Goal: Navigation & Orientation: Find specific page/section

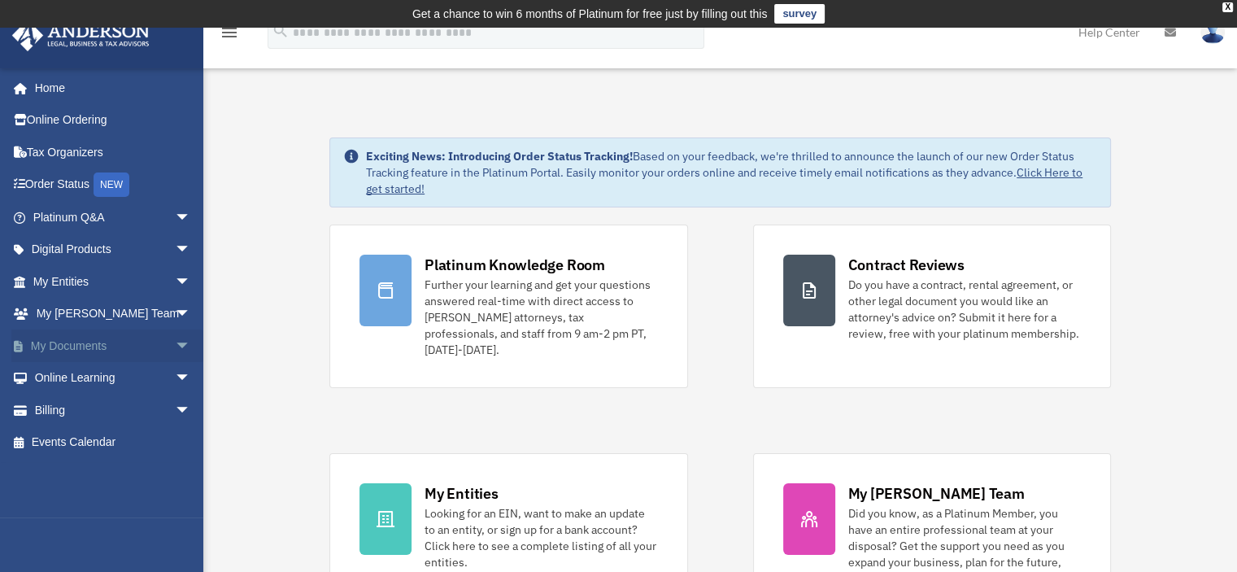
click at [72, 352] on link "My Documents arrow_drop_down" at bounding box center [113, 345] width 204 height 33
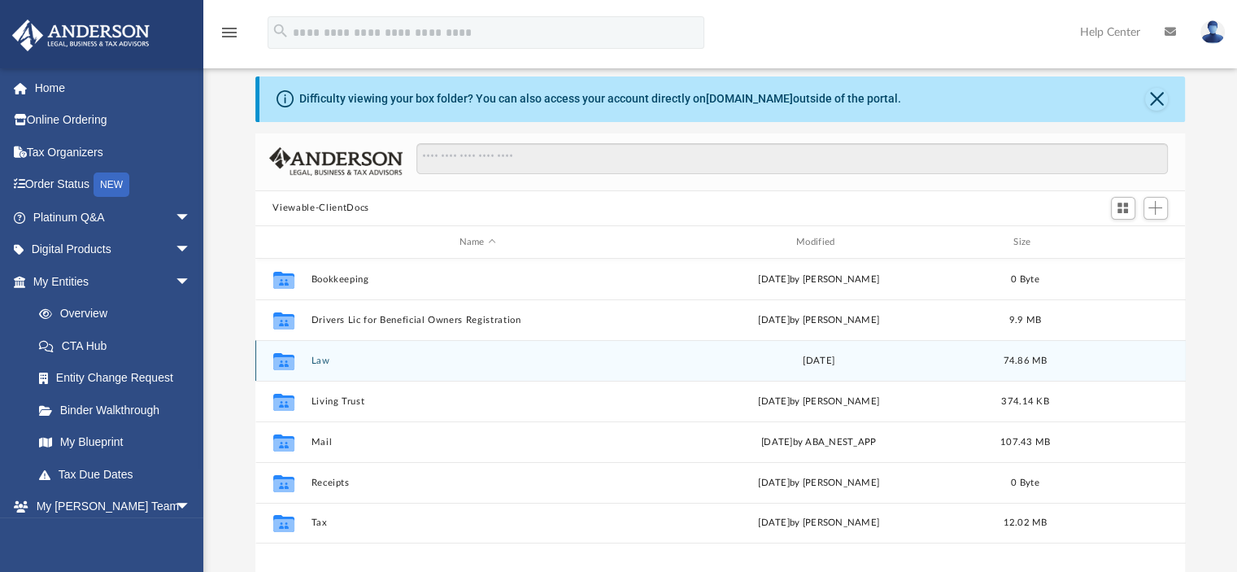
scroll to position [81, 0]
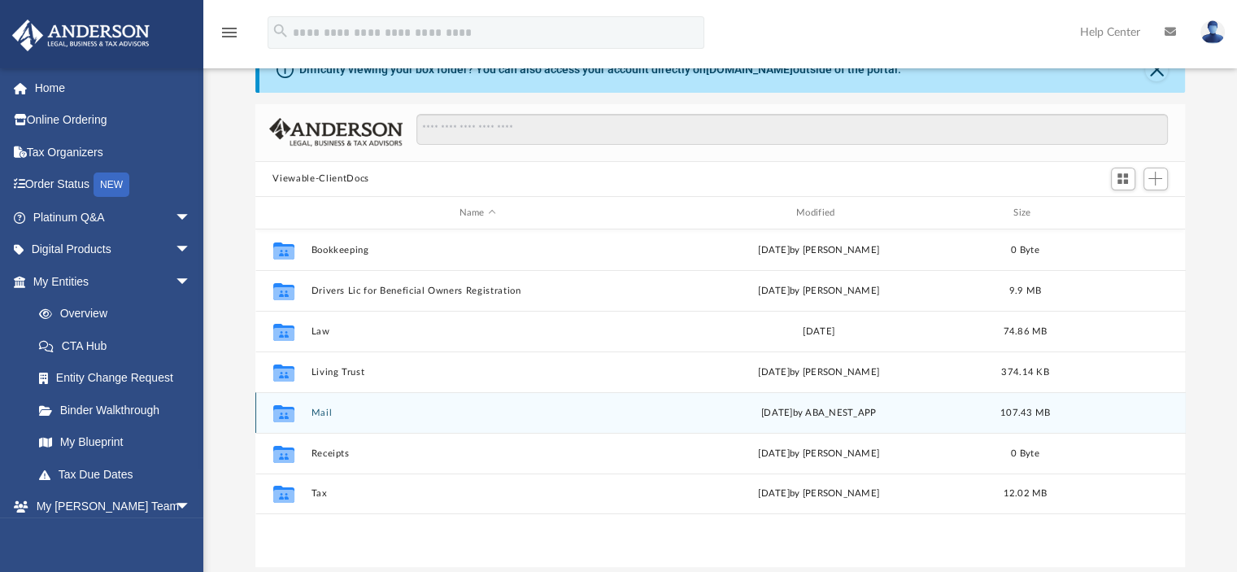
click at [362, 425] on div "Collaborated Folder Mail [DATE] by ABA_NEST_APP 107.43 MB" at bounding box center [720, 412] width 930 height 41
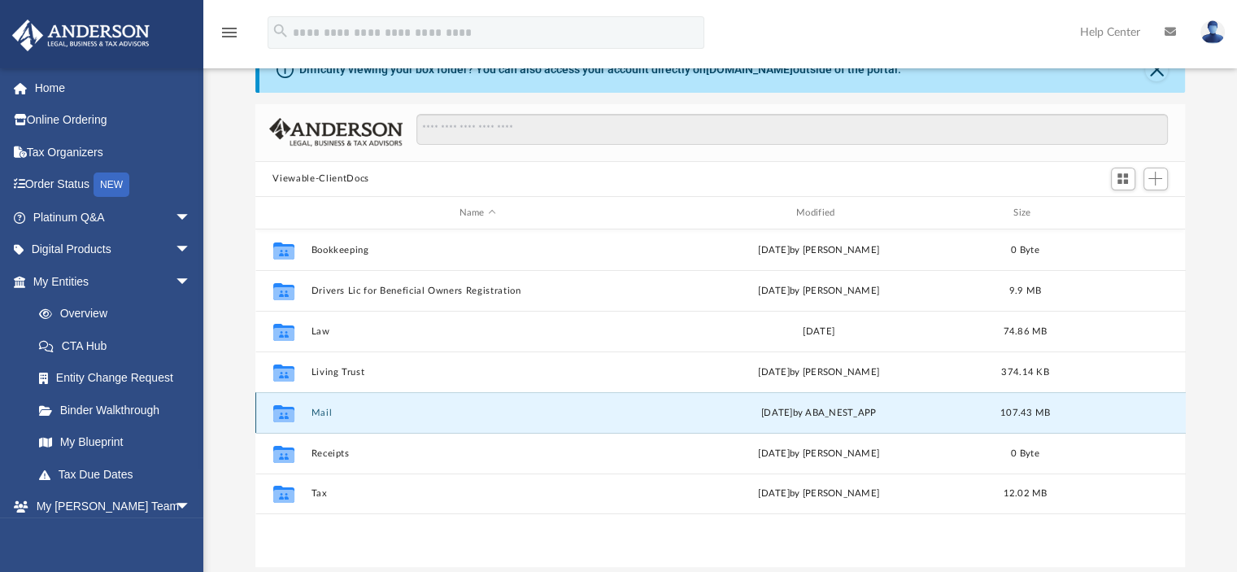
click at [312, 410] on button "Mail" at bounding box center [477, 412] width 333 height 11
click at [306, 412] on div "Collaborated Folder Mail [DATE] by ABA_NEST_APP 107.43 MB" at bounding box center [720, 412] width 930 height 41
click at [321, 412] on button "Mail" at bounding box center [477, 412] width 333 height 11
click at [280, 416] on icon "grid" at bounding box center [282, 415] width 21 height 13
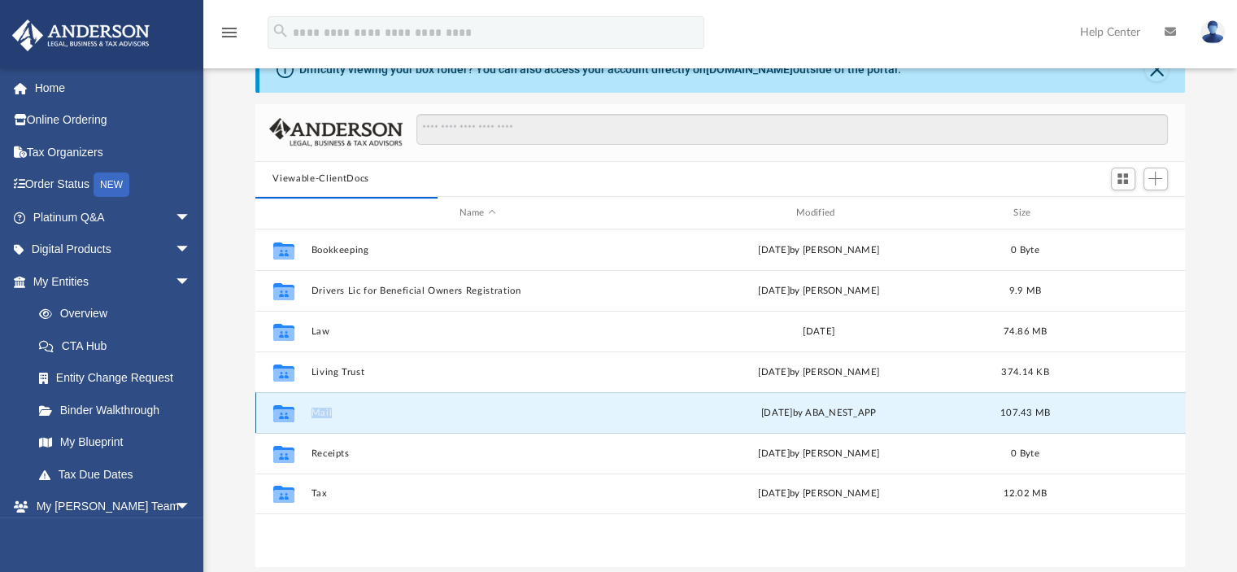
click at [280, 416] on icon "grid" at bounding box center [282, 415] width 21 height 13
click at [880, 412] on div "yesterday by ABA_NEST_APP" at bounding box center [817, 413] width 333 height 15
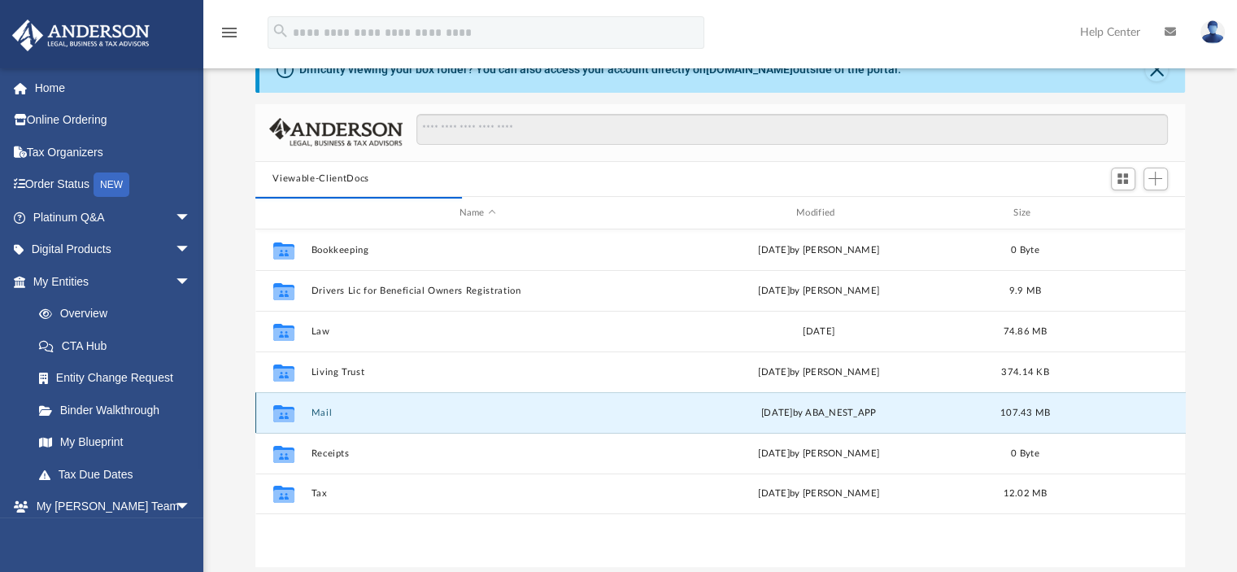
click at [302, 412] on div "Collaborated Folder" at bounding box center [283, 413] width 41 height 26
click at [303, 412] on div "Collaborated Folder" at bounding box center [283, 413] width 41 height 26
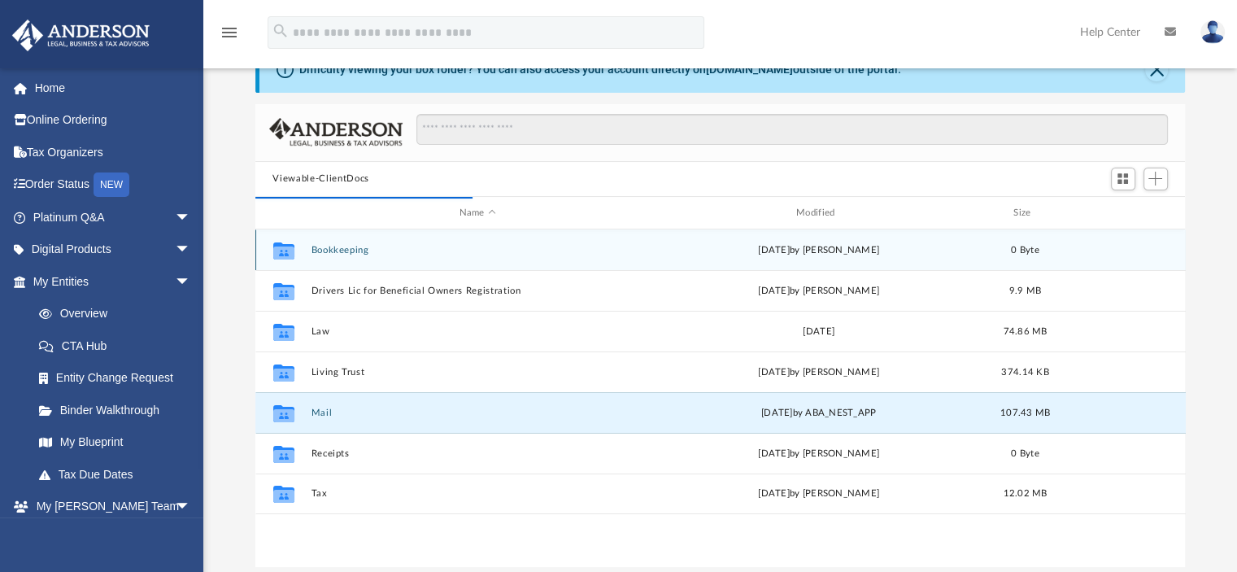
scroll to position [307, 917]
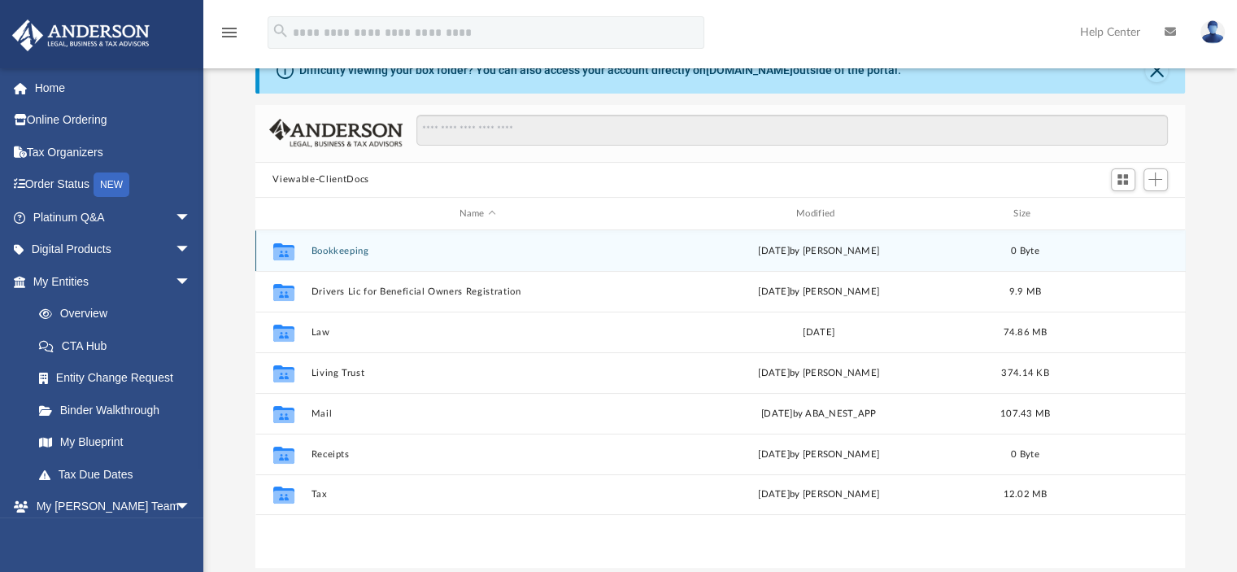
scroll to position [81, 0]
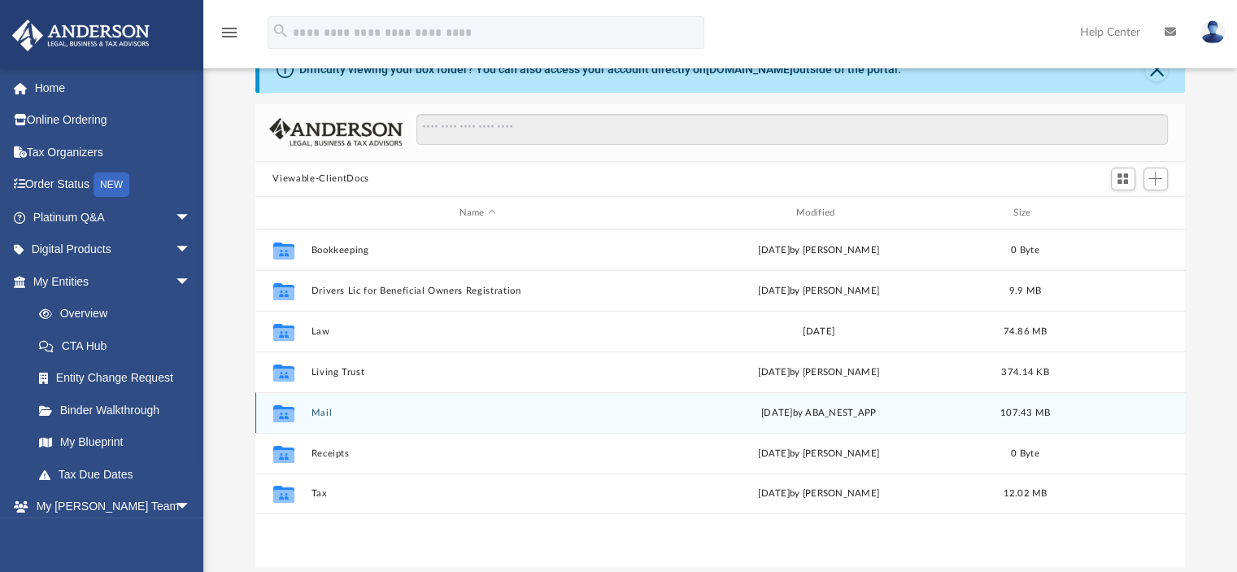
click at [290, 419] on icon "grid" at bounding box center [282, 415] width 21 height 13
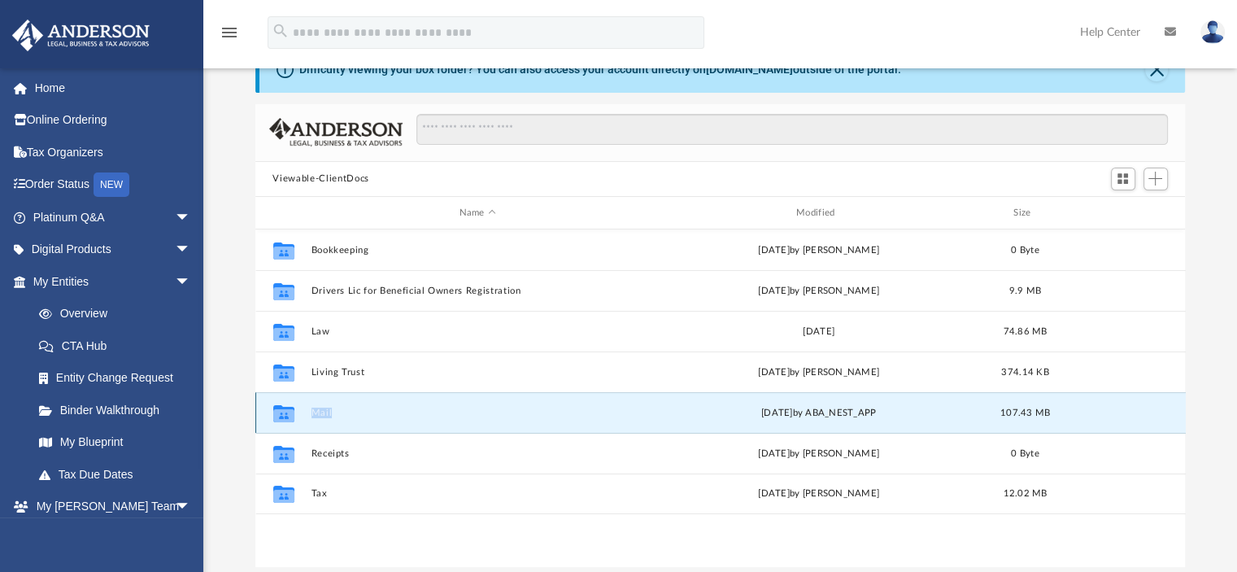
click at [322, 415] on button "Mail" at bounding box center [477, 412] width 333 height 11
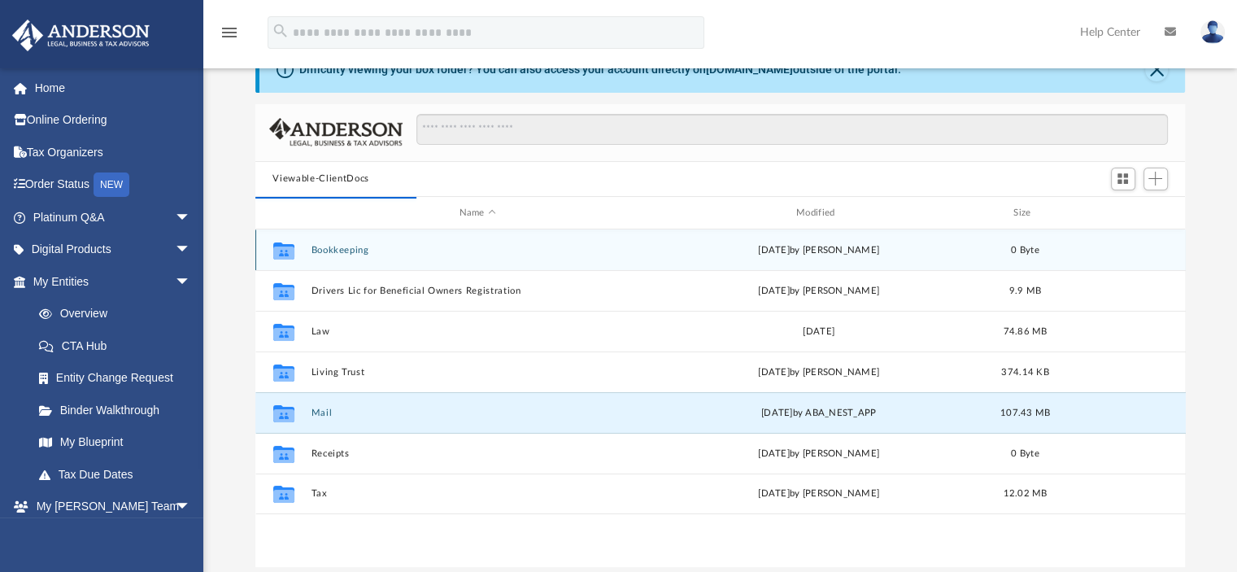
scroll to position [307, 917]
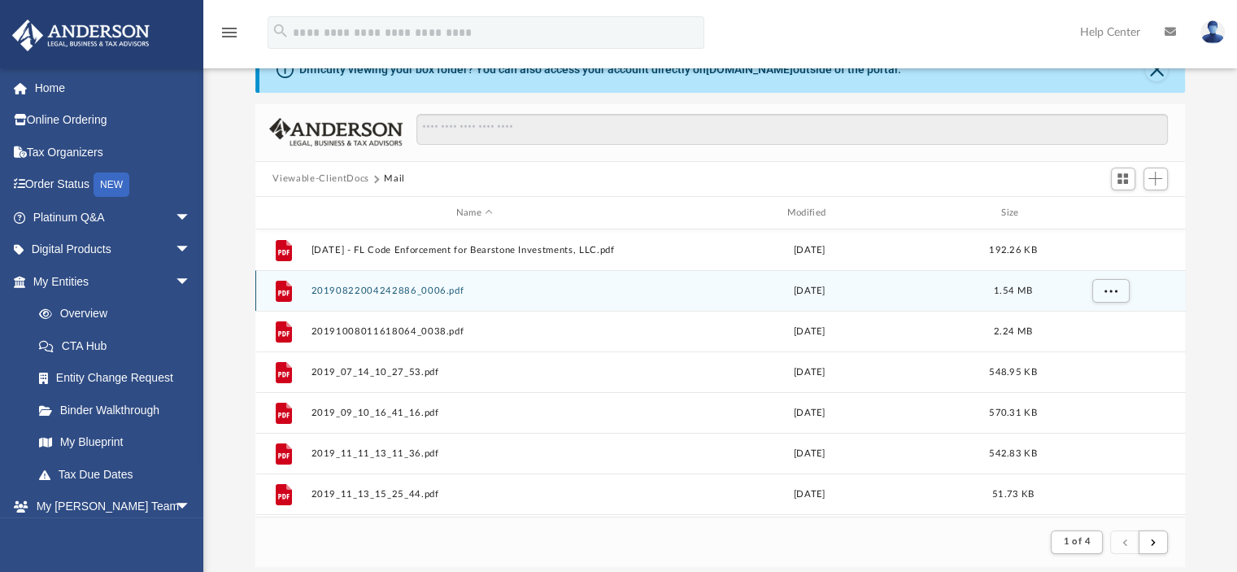
click at [358, 289] on button "20190822004242886_0006.pdf" at bounding box center [475, 290] width 328 height 11
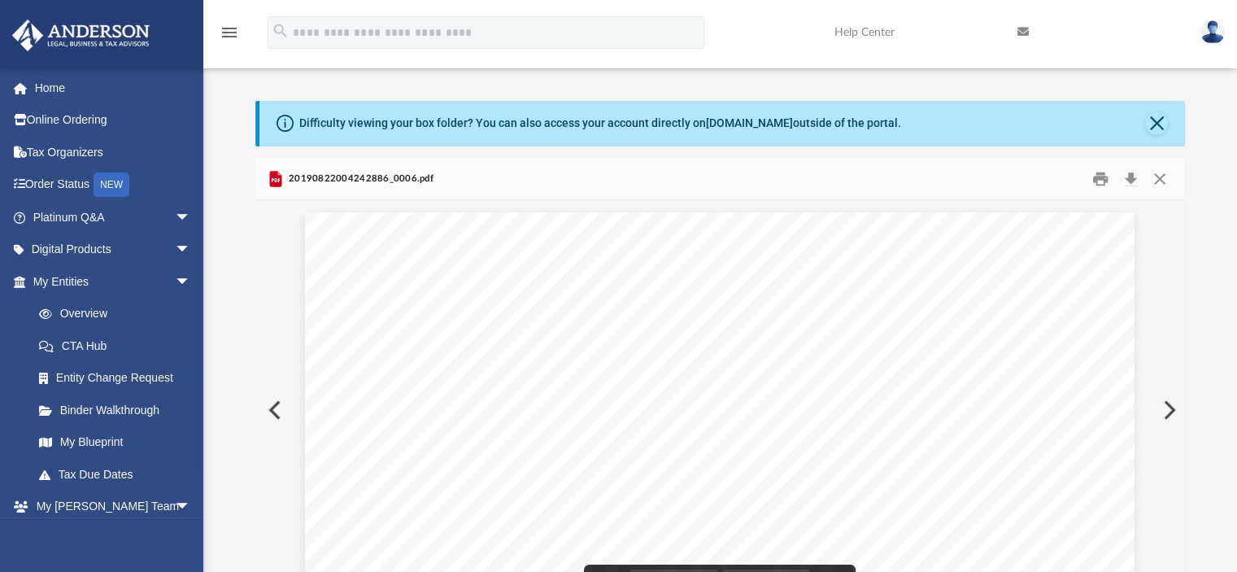
scroll to position [0, 0]
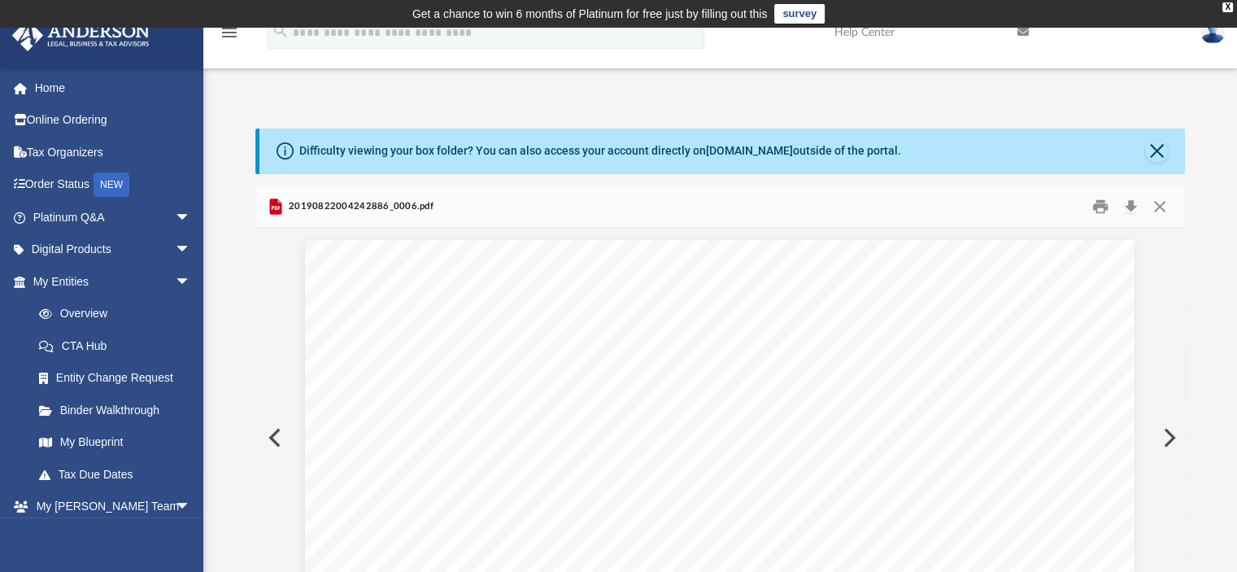
click at [280, 435] on button "Preview" at bounding box center [273, 438] width 36 height 46
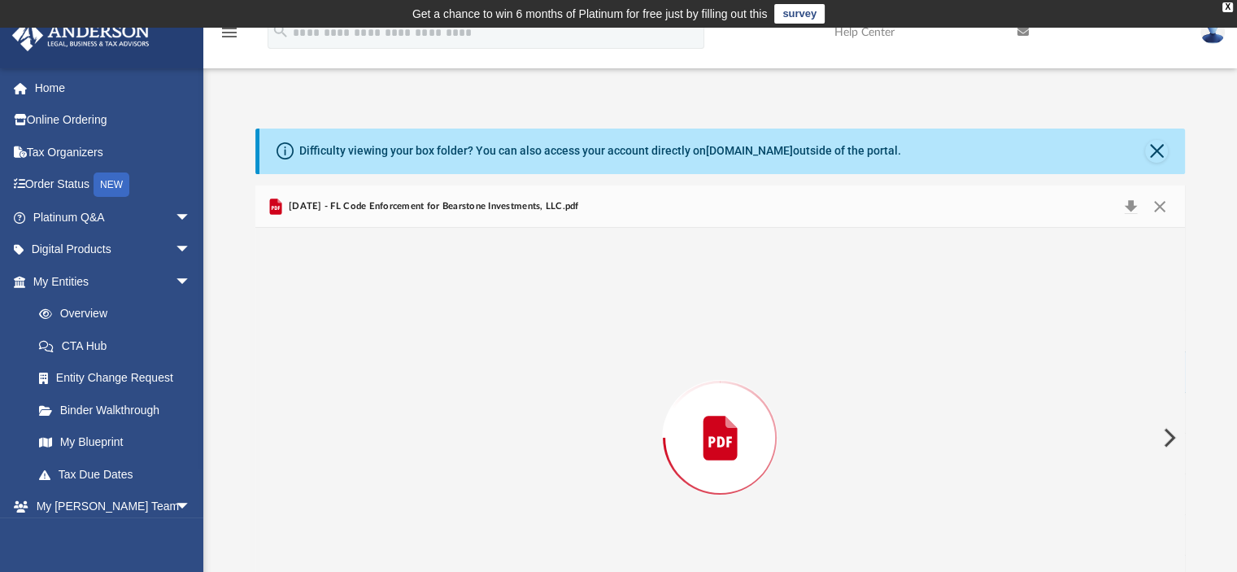
scroll to position [76, 0]
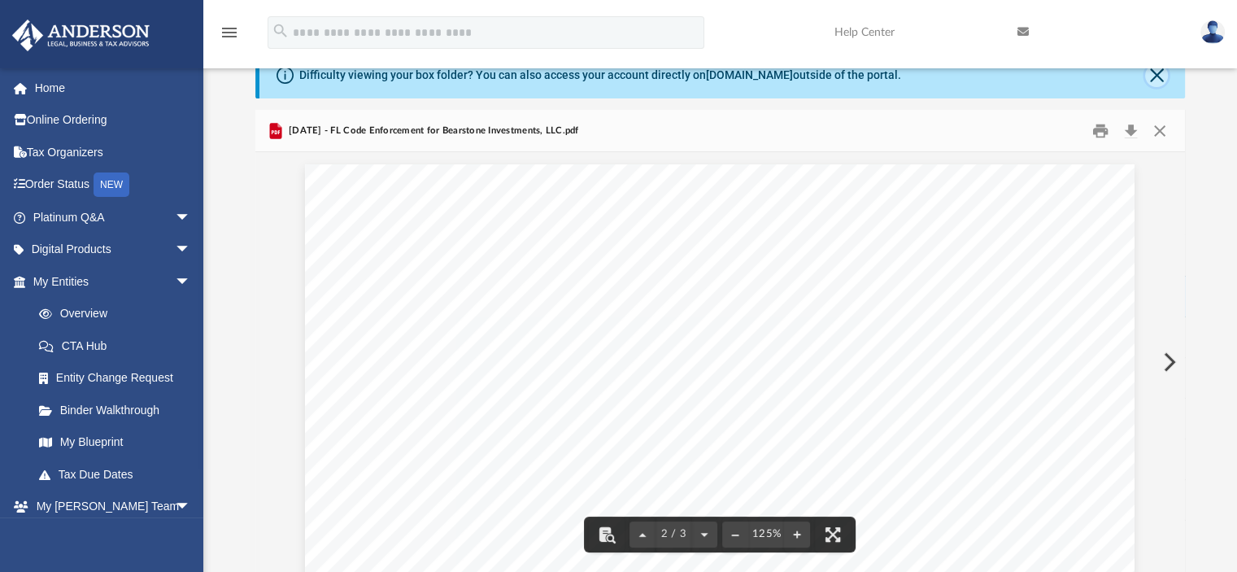
click at [1153, 76] on button "Close" at bounding box center [1156, 75] width 23 height 23
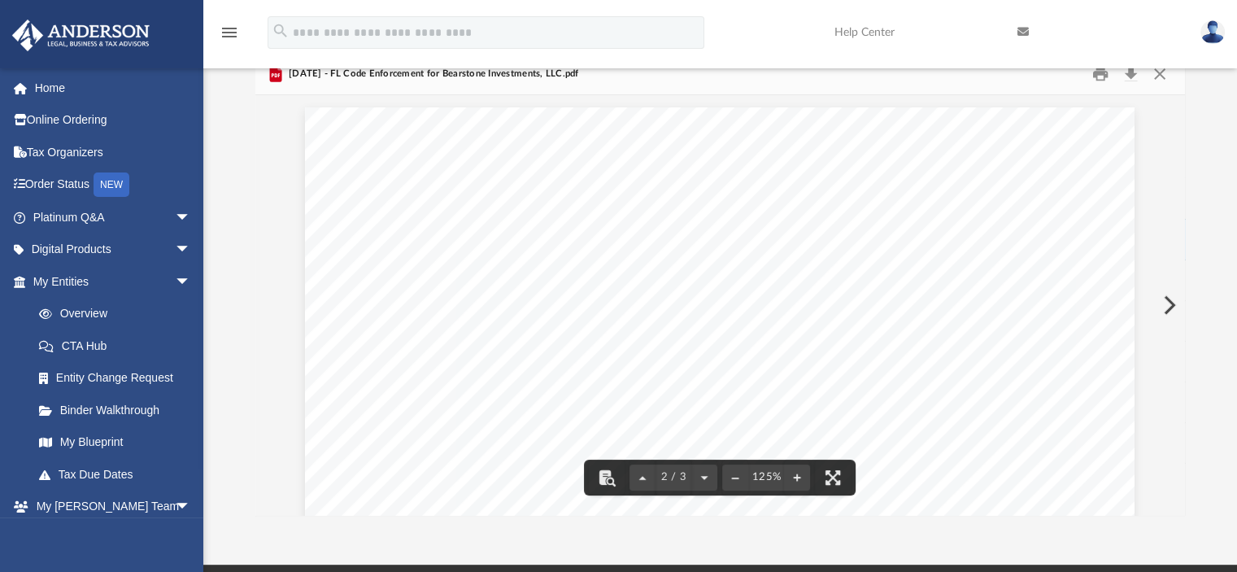
scroll to position [773, 0]
click at [1154, 76] on button "Close" at bounding box center [1159, 73] width 29 height 25
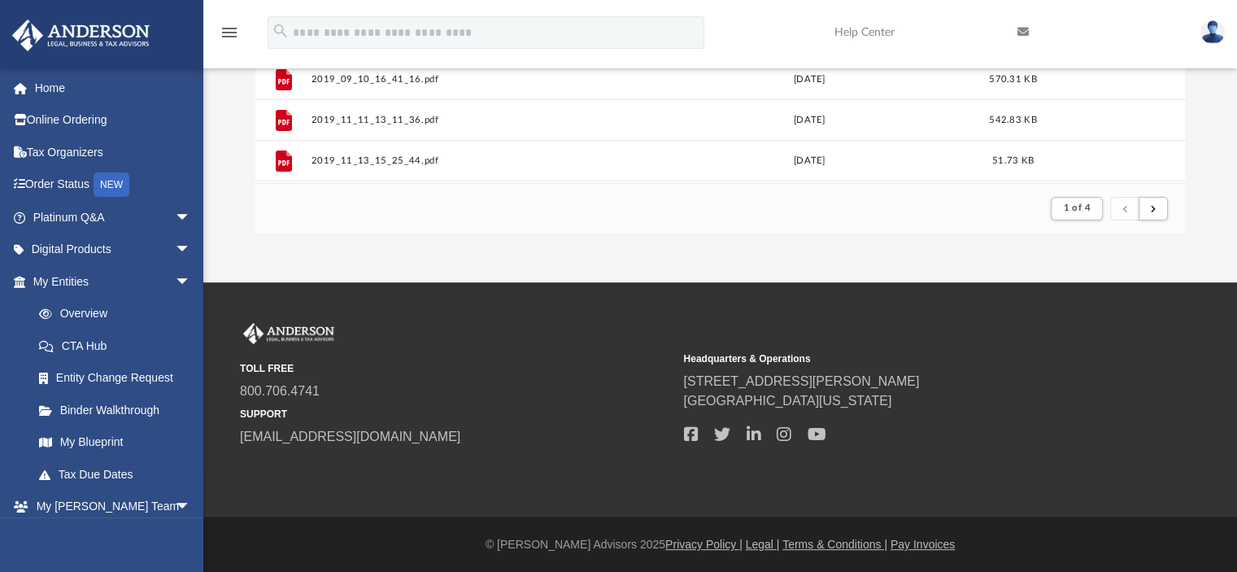
scroll to position [359, 0]
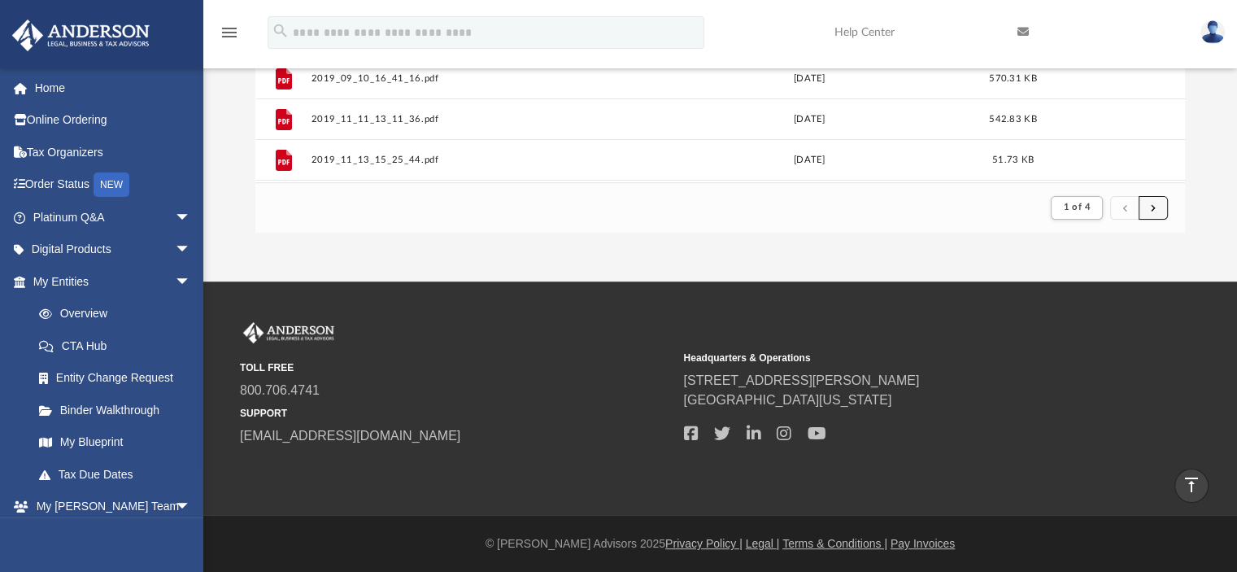
click at [1159, 215] on button "submit" at bounding box center [1153, 208] width 29 height 24
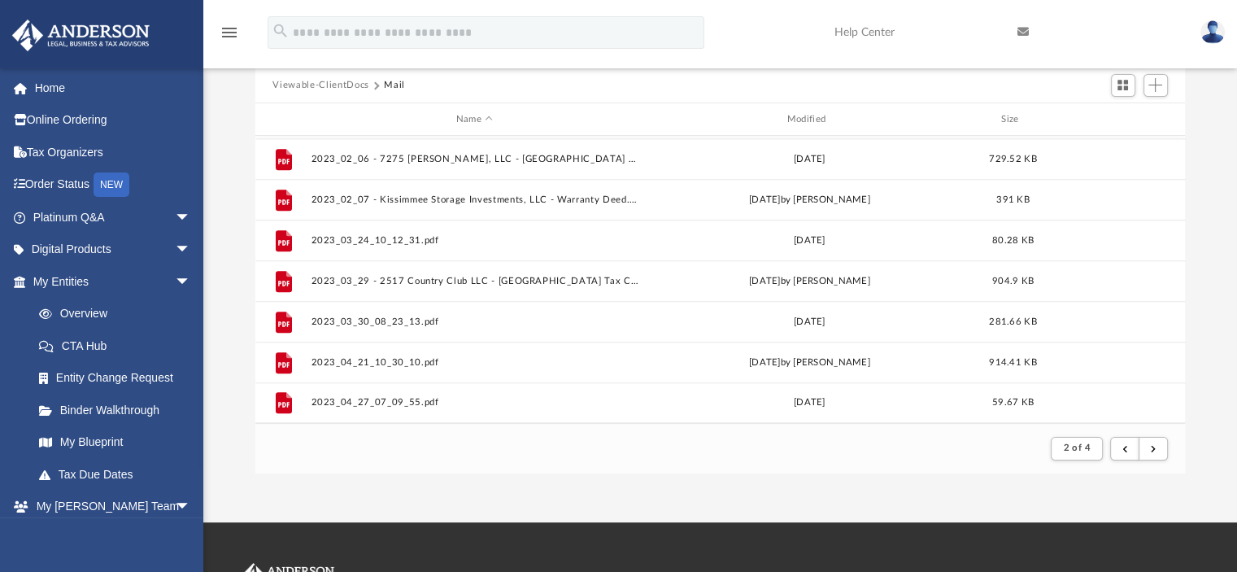
scroll to position [244, 0]
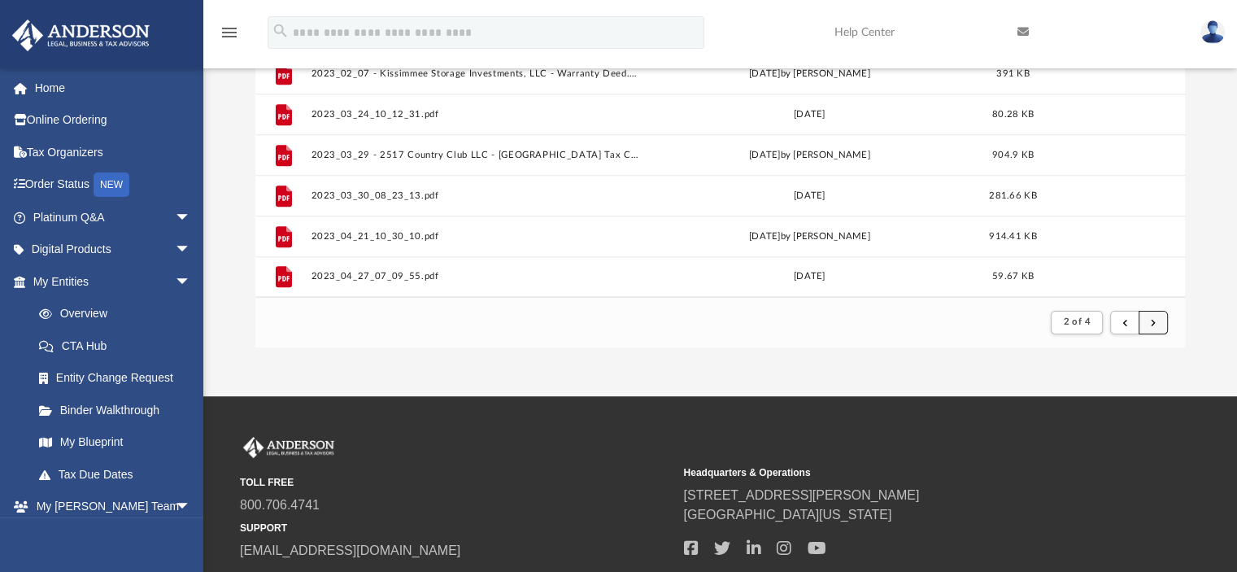
click at [1158, 331] on button "submit" at bounding box center [1153, 323] width 29 height 24
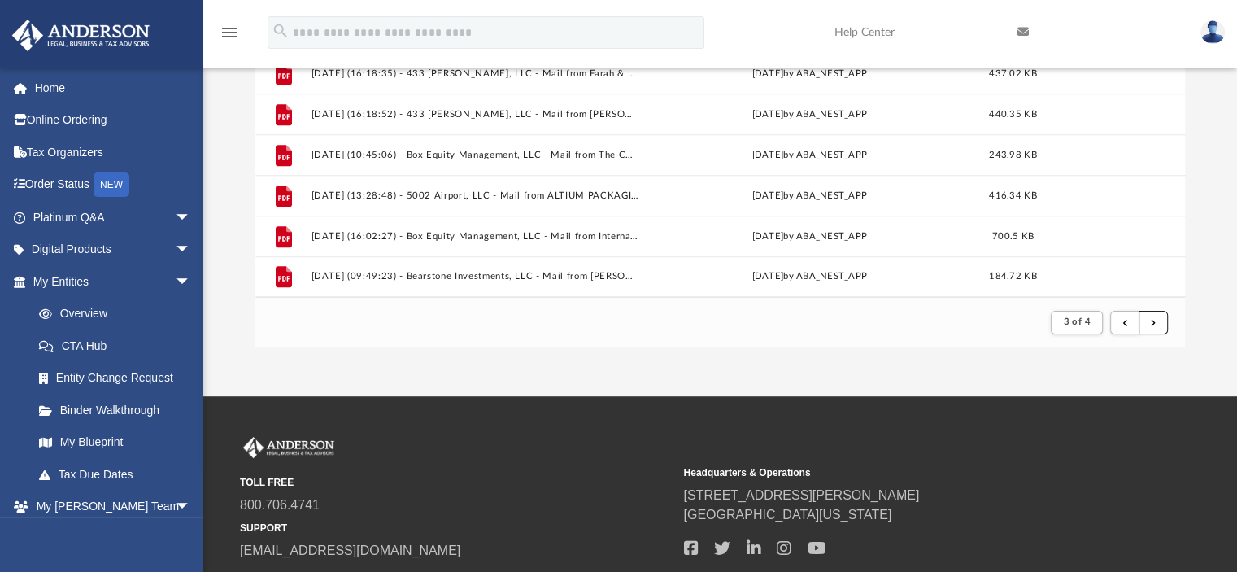
scroll to position [359, 0]
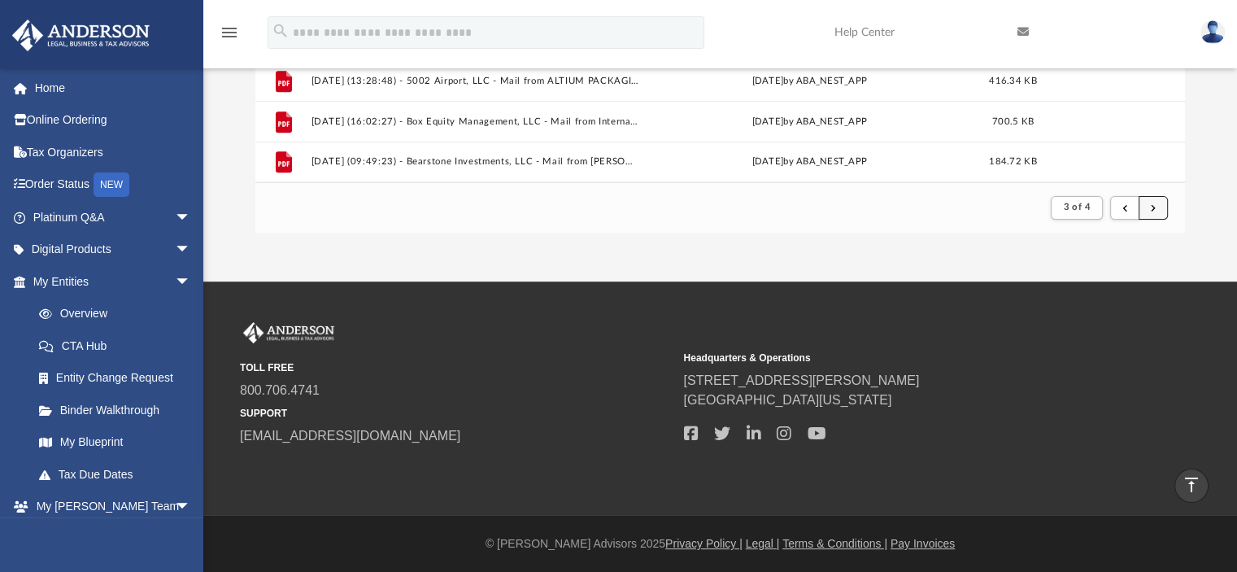
click at [1158, 202] on button "submit" at bounding box center [1153, 208] width 29 height 24
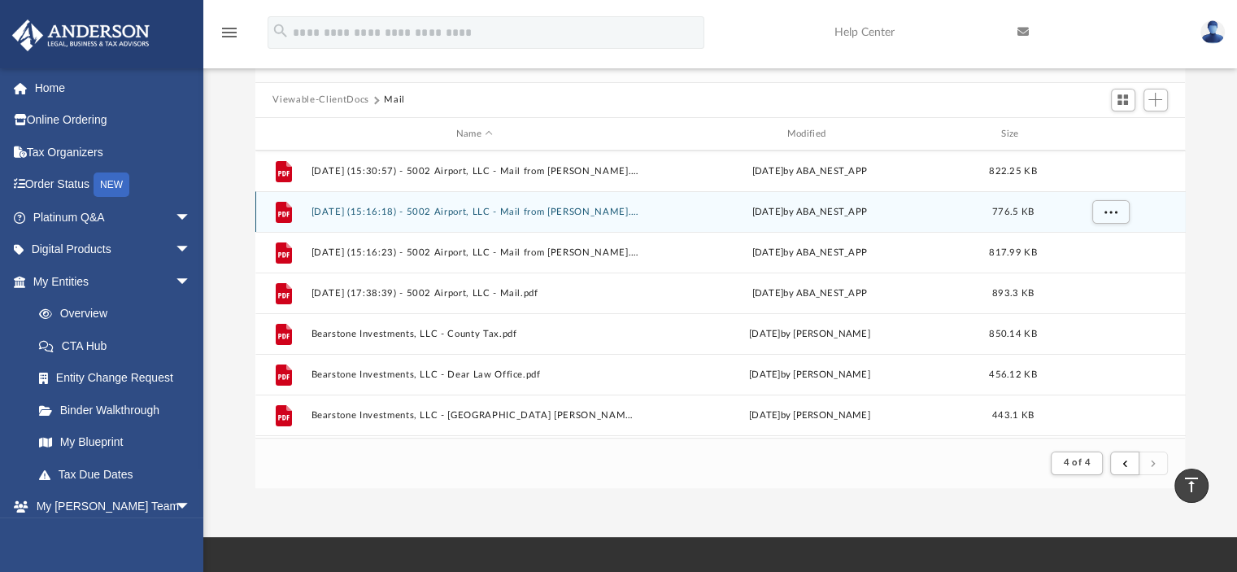
scroll to position [0, 0]
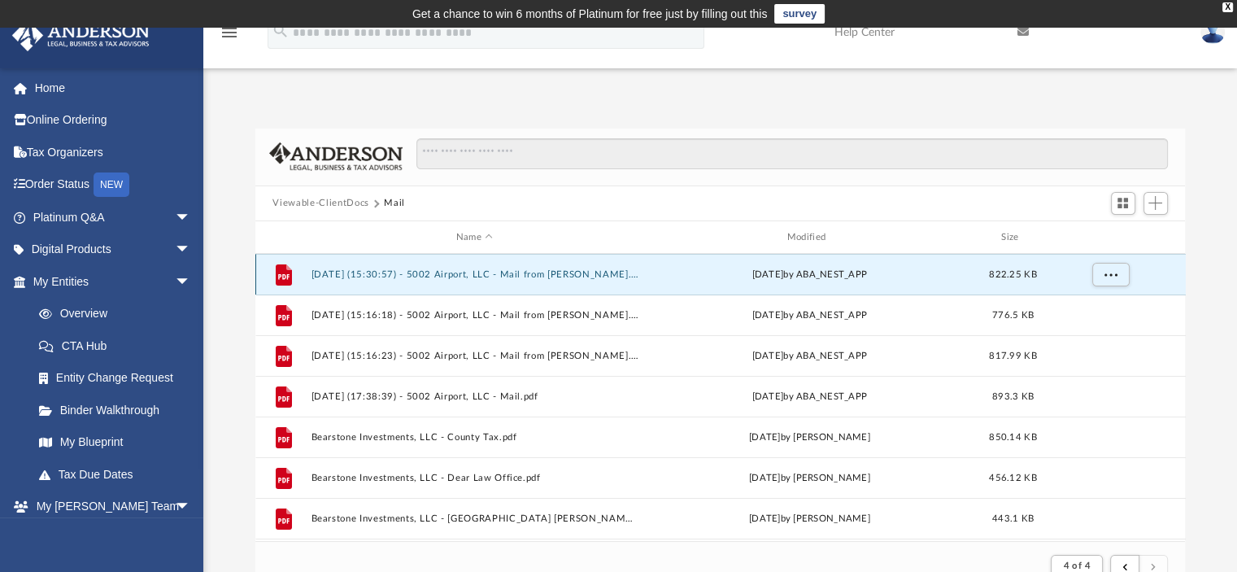
click at [596, 279] on button "[DATE] (15:30:57) - 5002 Airport, LLC - Mail from [PERSON_NAME].pdf" at bounding box center [475, 274] width 328 height 11
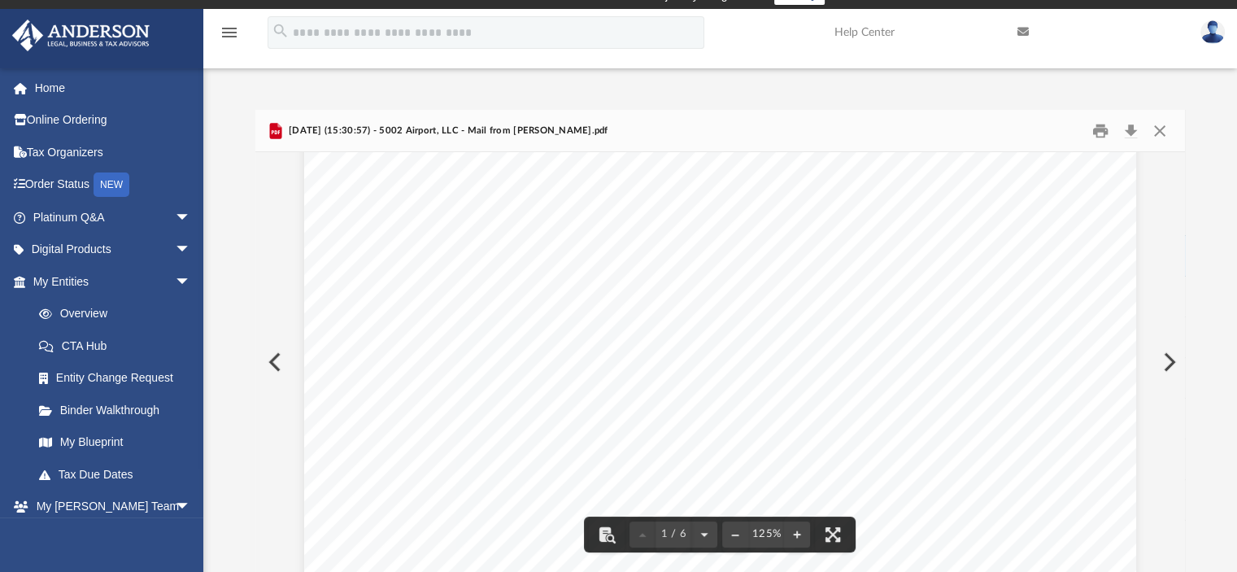
scroll to position [628, 0]
click at [1163, 133] on button "Close" at bounding box center [1159, 130] width 29 height 25
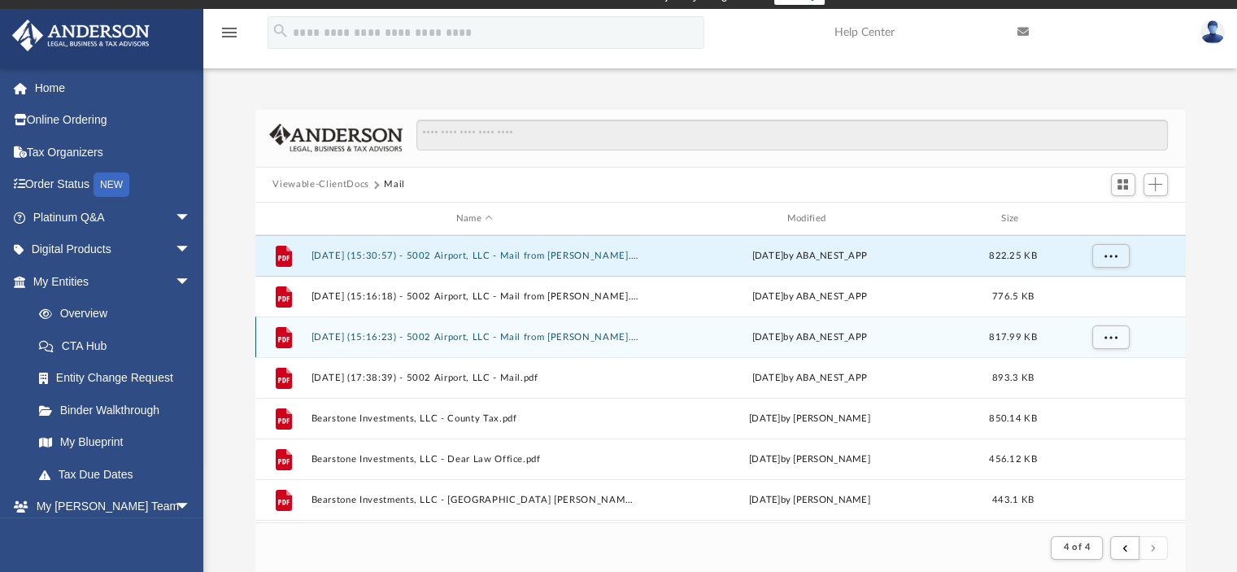
click at [319, 336] on button "[DATE] (15:16:23) - 5002 Airport, LLC - Mail from [PERSON_NAME].pdf" at bounding box center [475, 337] width 328 height 11
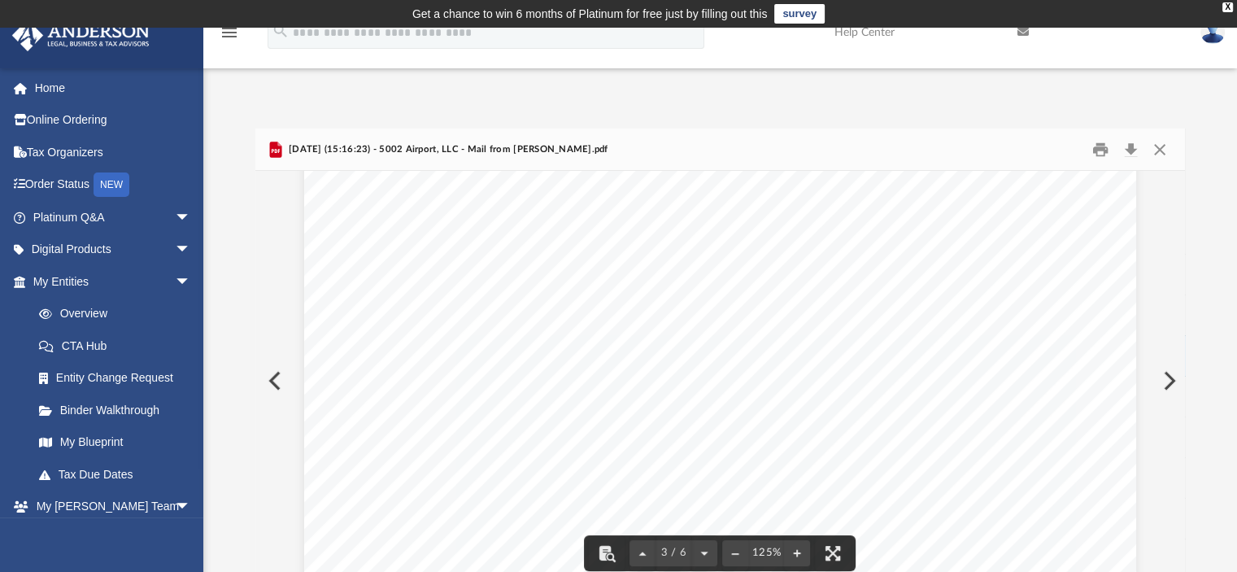
scroll to position [2547, 0]
click at [1163, 148] on button "Close" at bounding box center [1159, 149] width 29 height 25
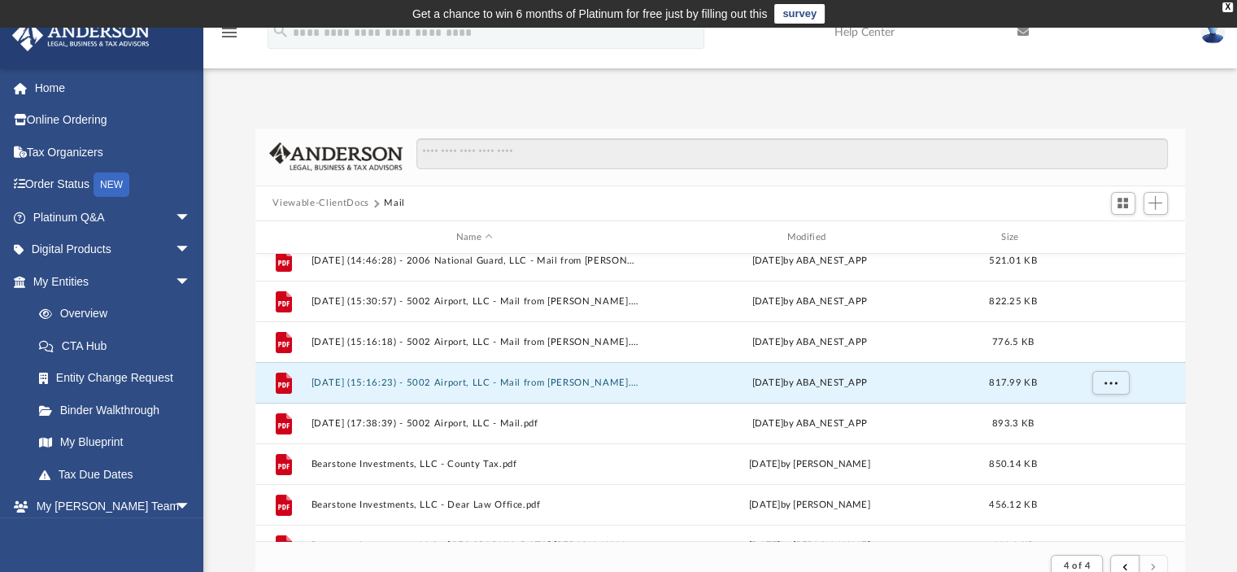
scroll to position [0, 0]
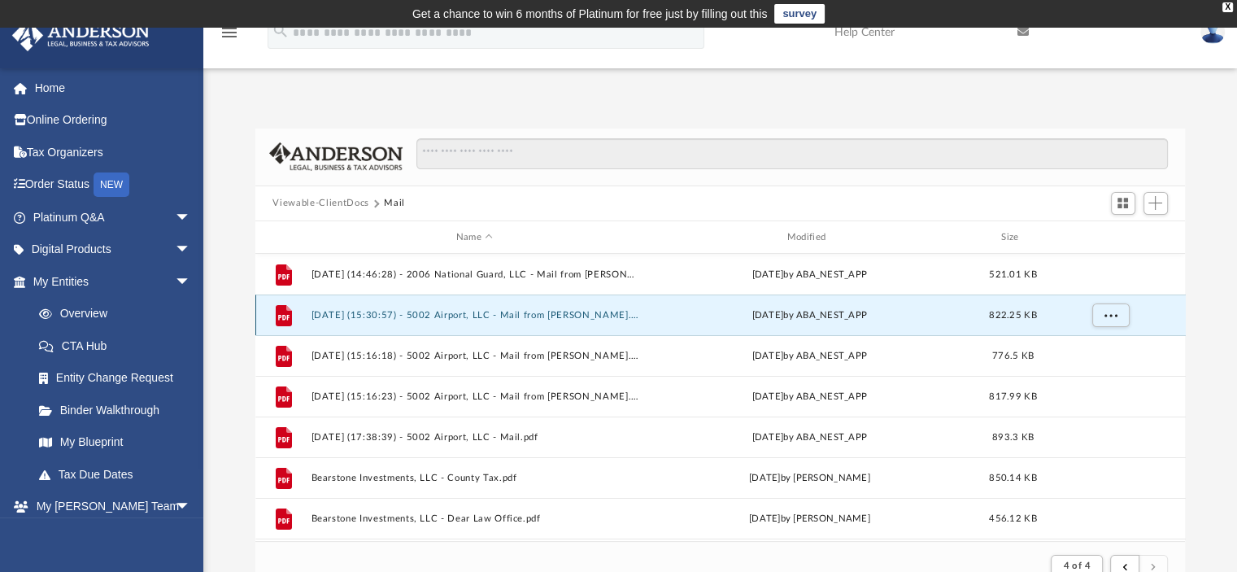
click at [516, 313] on button "[DATE] (15:30:57) - 5002 Airport, LLC - Mail from [PERSON_NAME].pdf" at bounding box center [475, 315] width 328 height 11
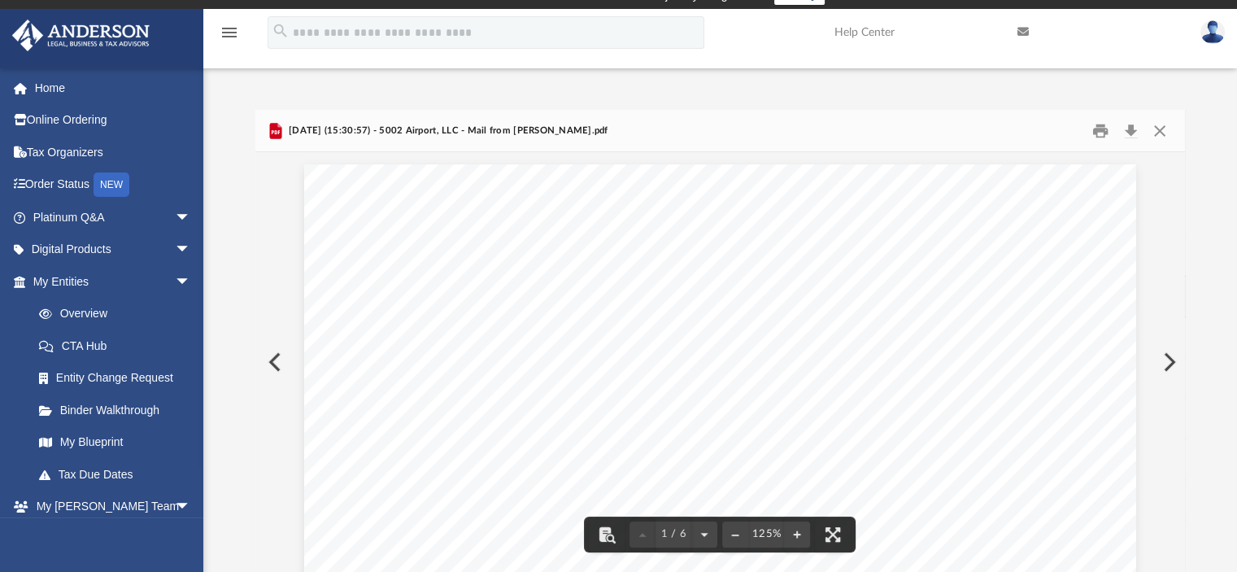
click at [269, 359] on button "Preview" at bounding box center [273, 362] width 36 height 46
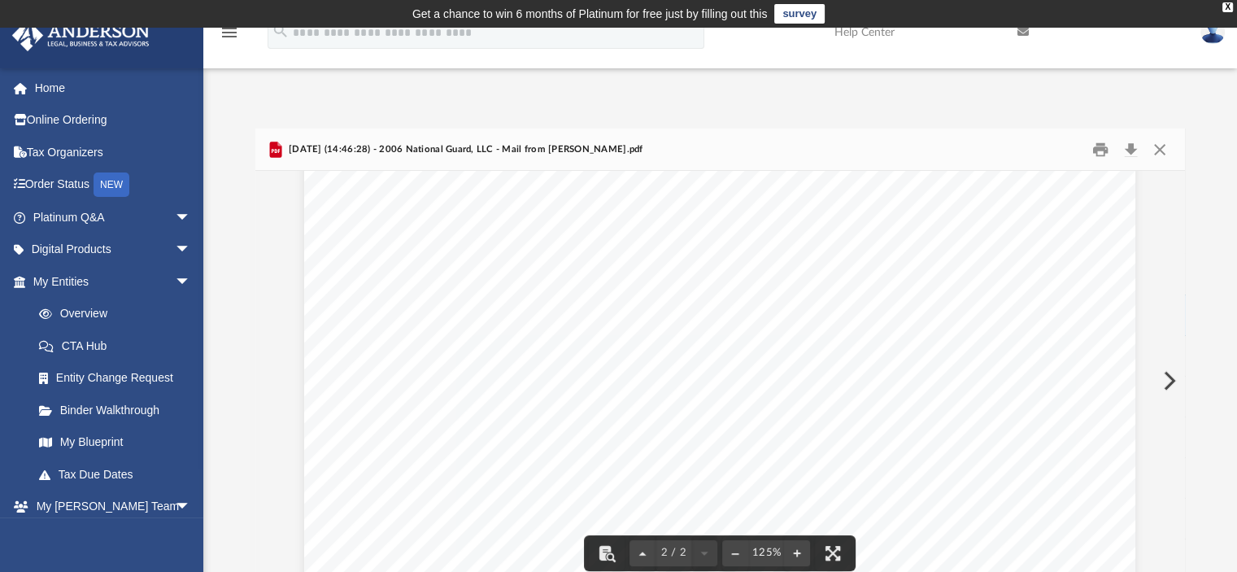
scroll to position [1275, 0]
click at [1168, 160] on button "Close" at bounding box center [1159, 149] width 29 height 25
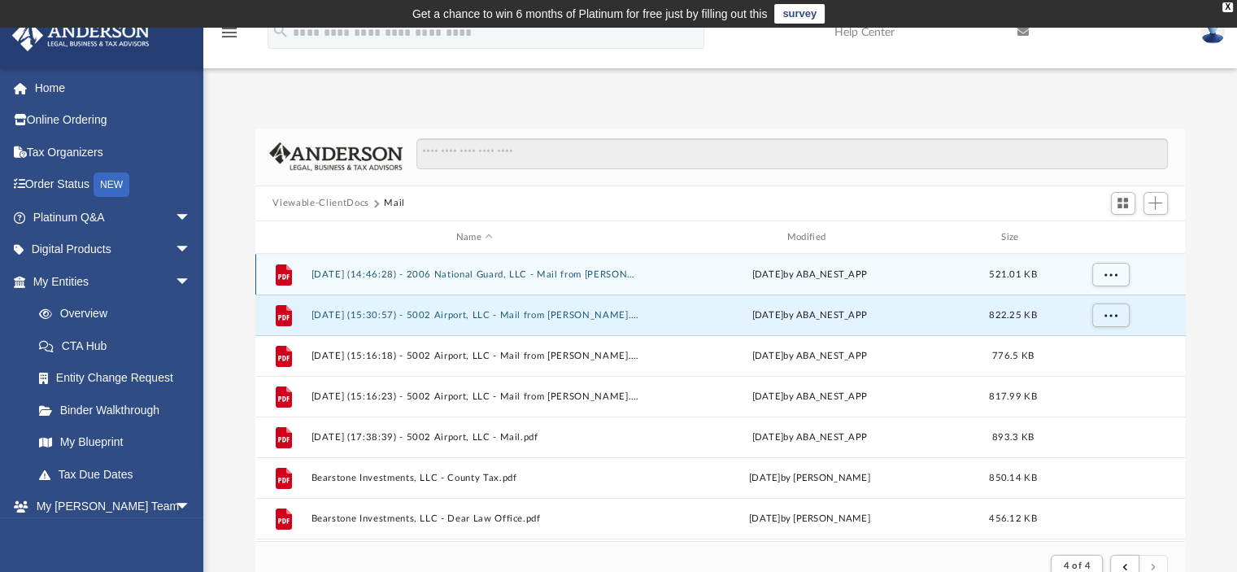
click at [442, 277] on button "[DATE] (14:46:28) - 2006 National Guard, LLC - Mail from [PERSON_NAME].pdf" at bounding box center [475, 274] width 328 height 11
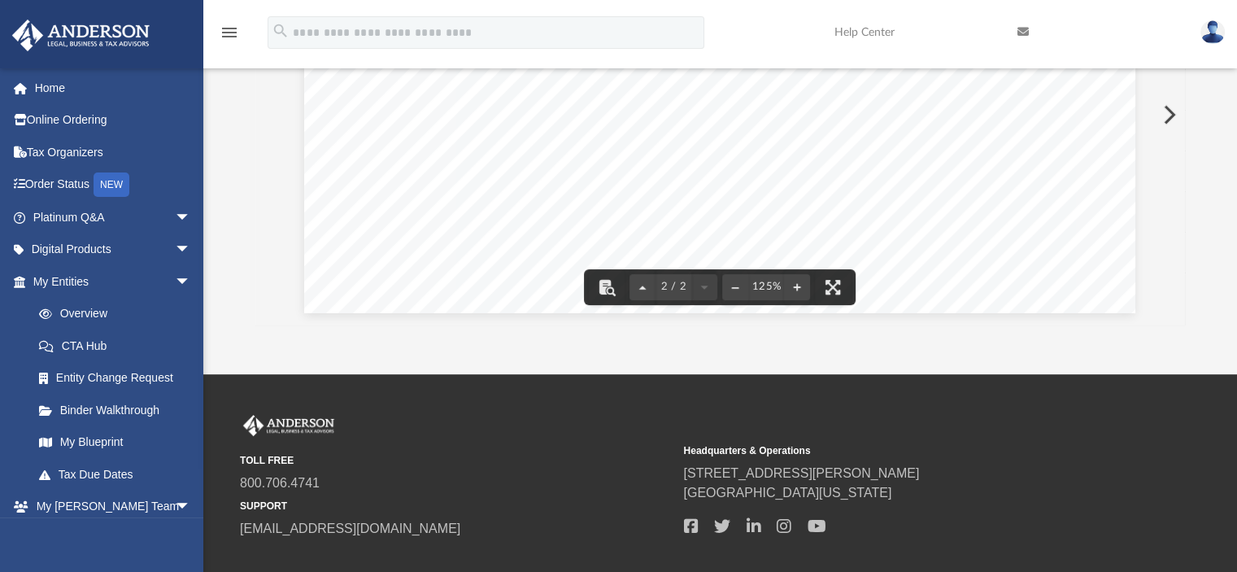
scroll to position [359, 0]
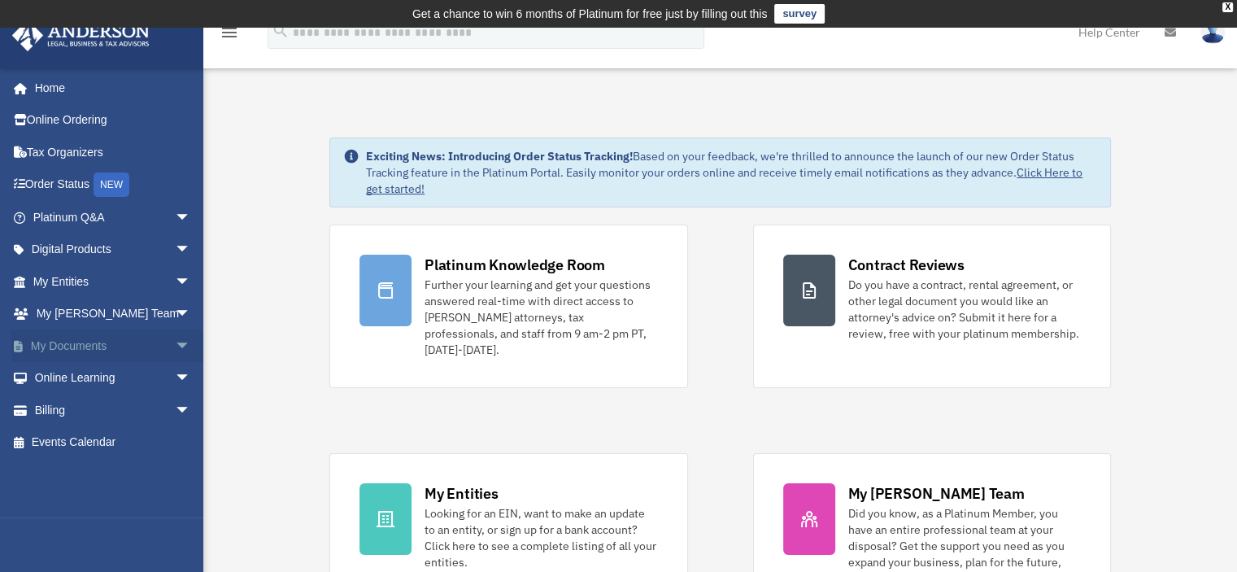
click at [72, 342] on link "My Documents arrow_drop_down" at bounding box center [113, 345] width 204 height 33
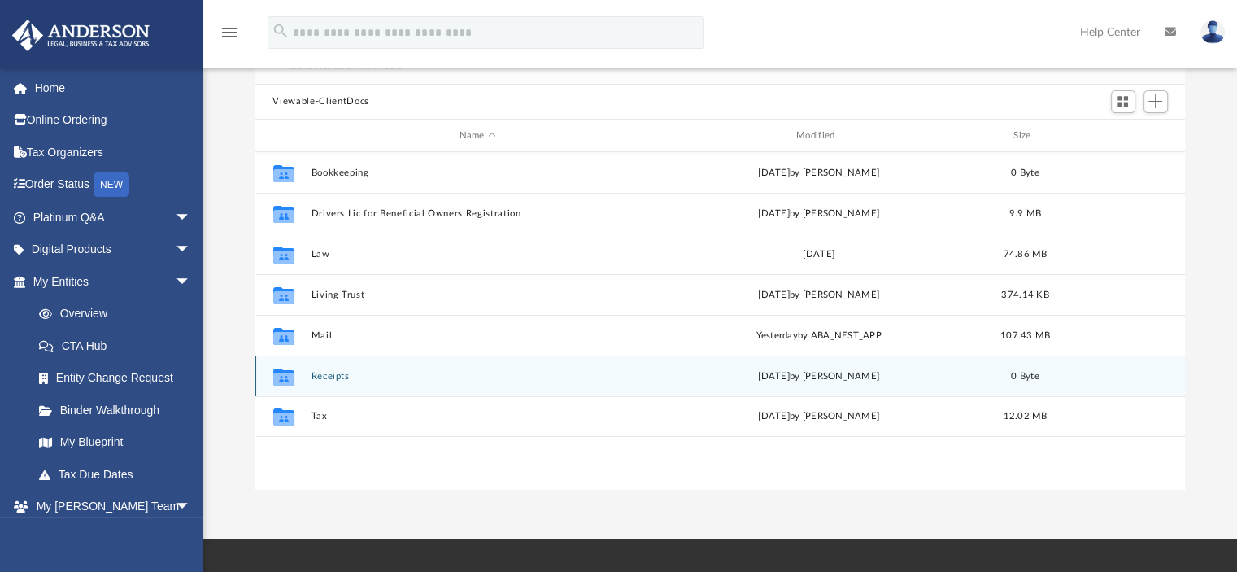
scroll to position [163, 0]
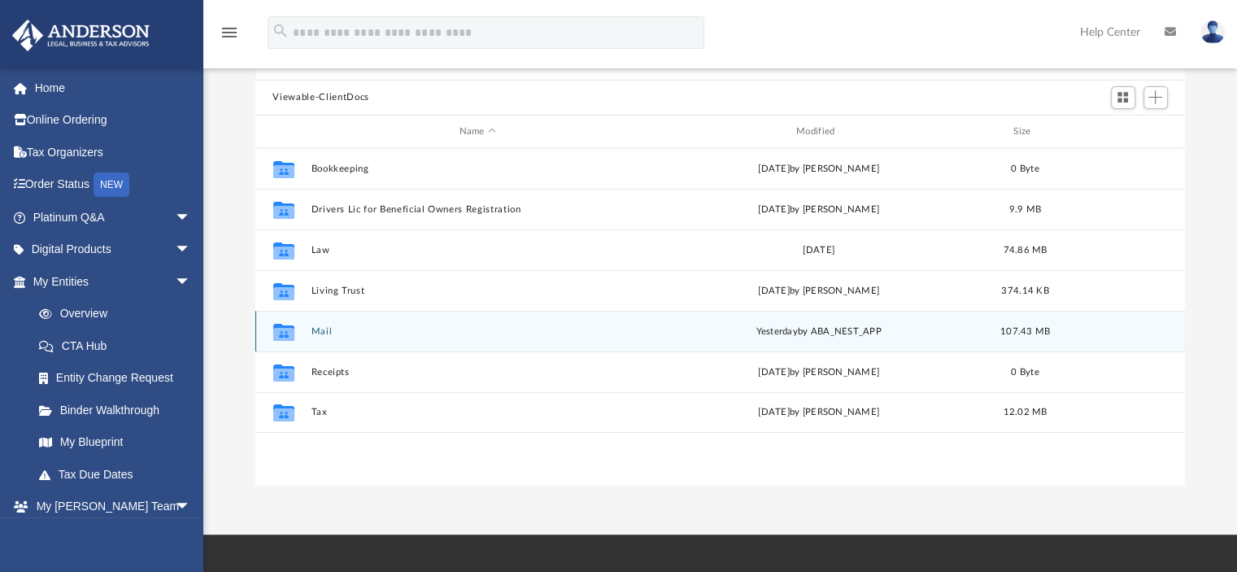
click at [316, 333] on button "Mail" at bounding box center [477, 331] width 333 height 11
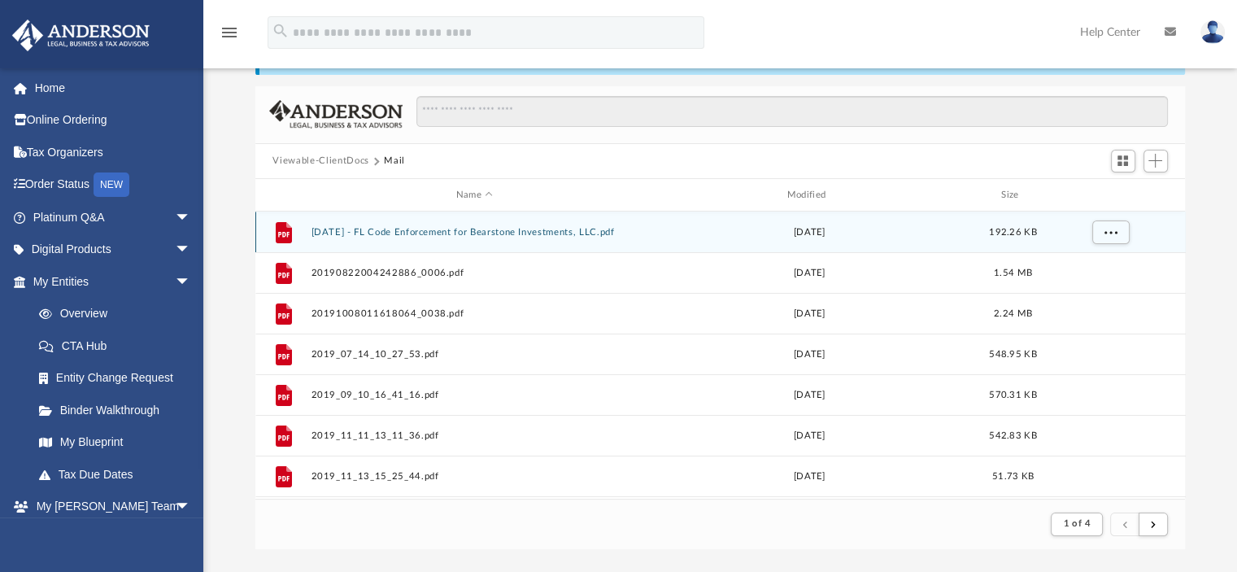
scroll to position [81, 0]
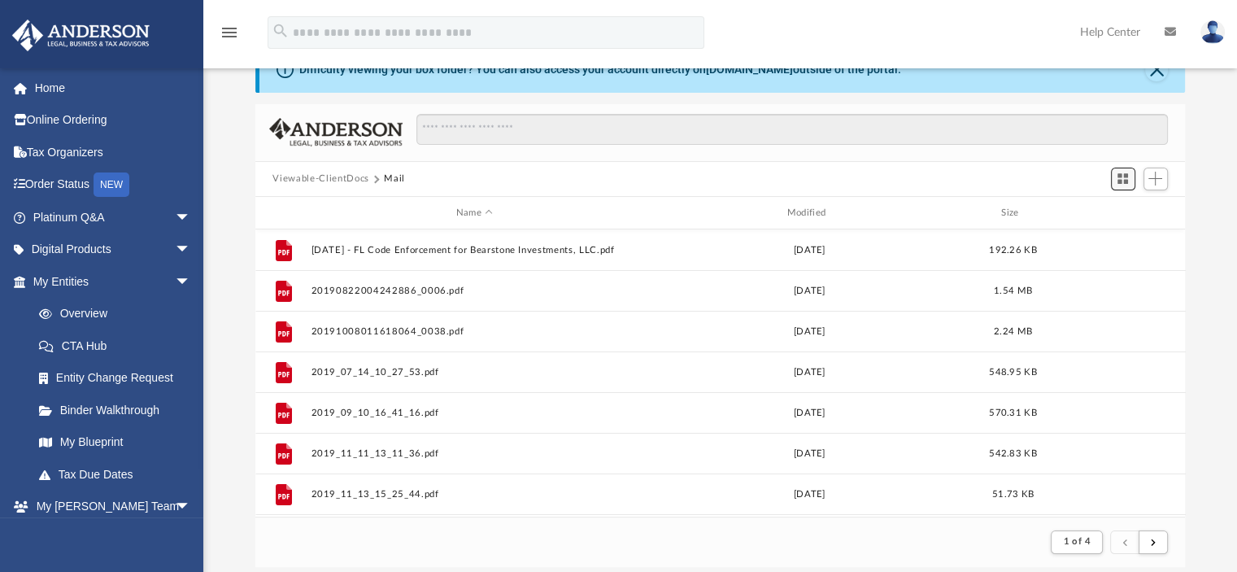
click at [1122, 185] on span "Switch to Grid View" at bounding box center [1123, 179] width 14 height 14
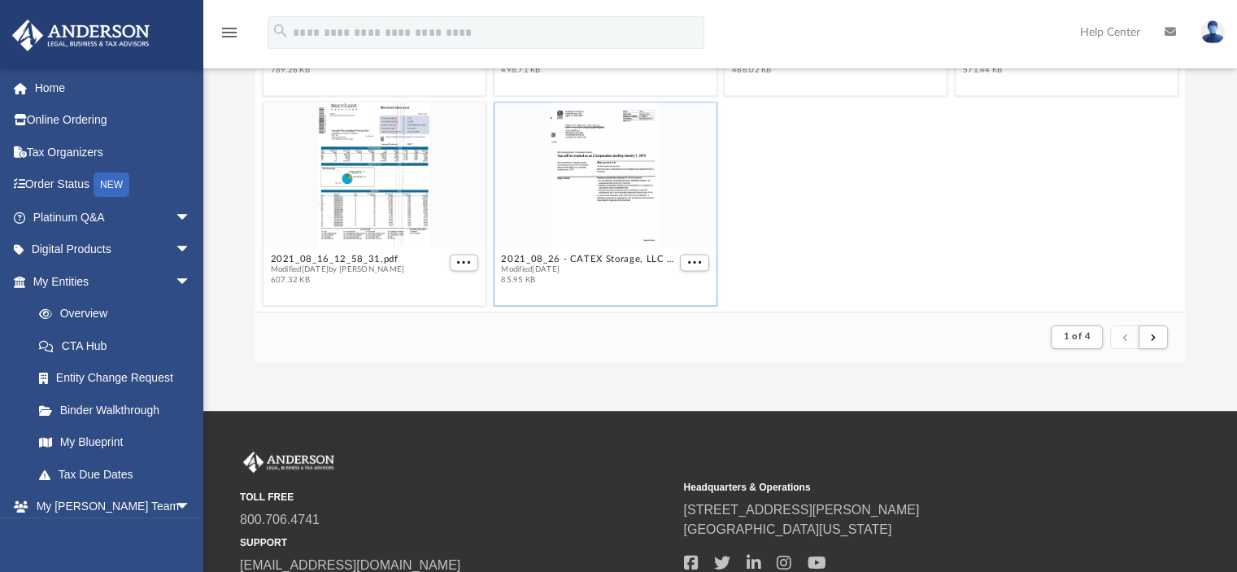
scroll to position [416, 0]
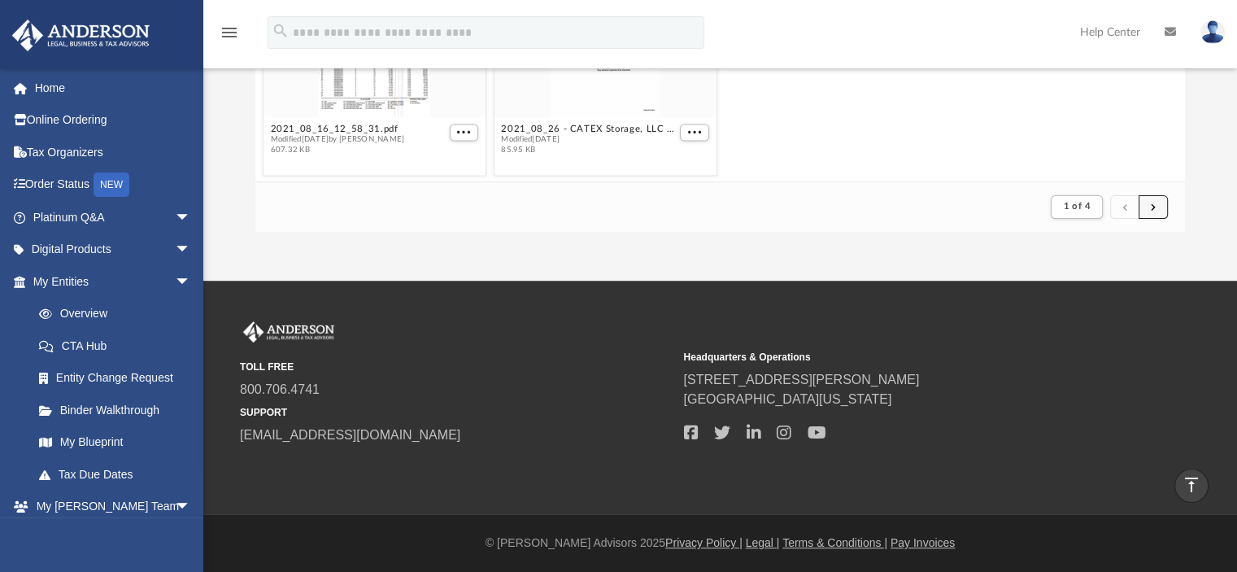
click at [1149, 205] on button "submit" at bounding box center [1153, 207] width 29 height 24
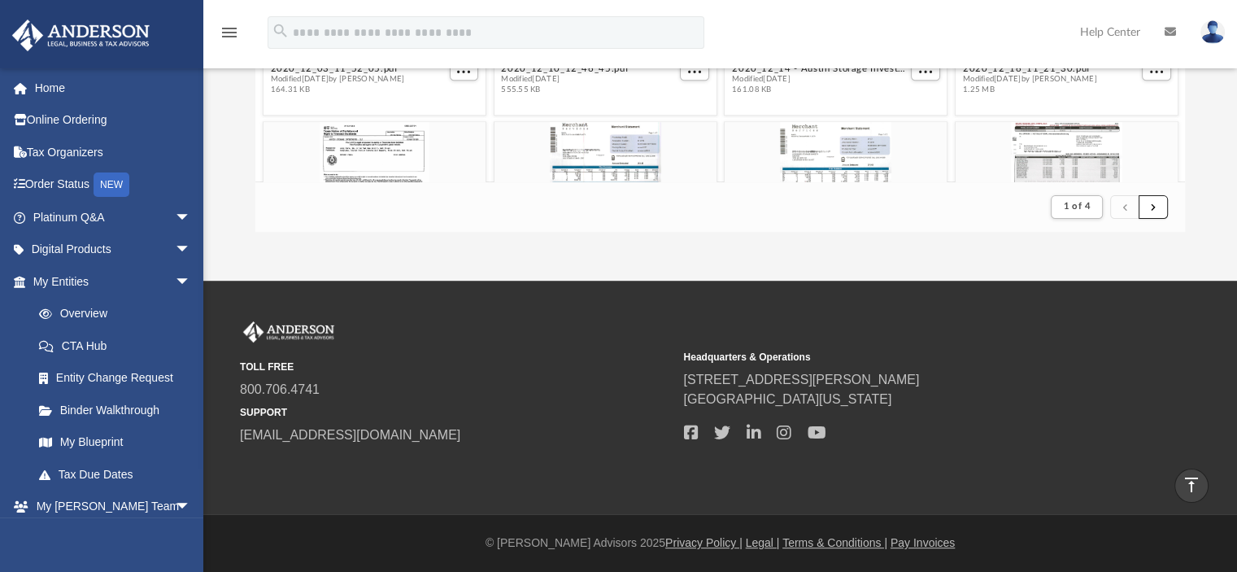
scroll to position [0, 0]
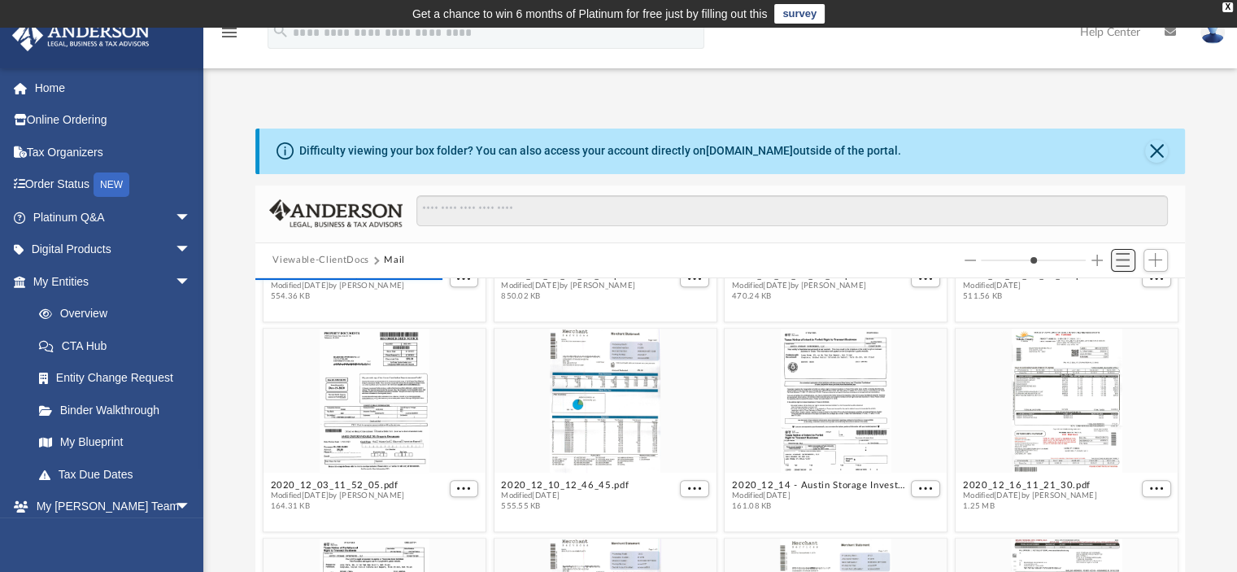
click at [1125, 255] on span "Switch to List View" at bounding box center [1123, 260] width 14 height 14
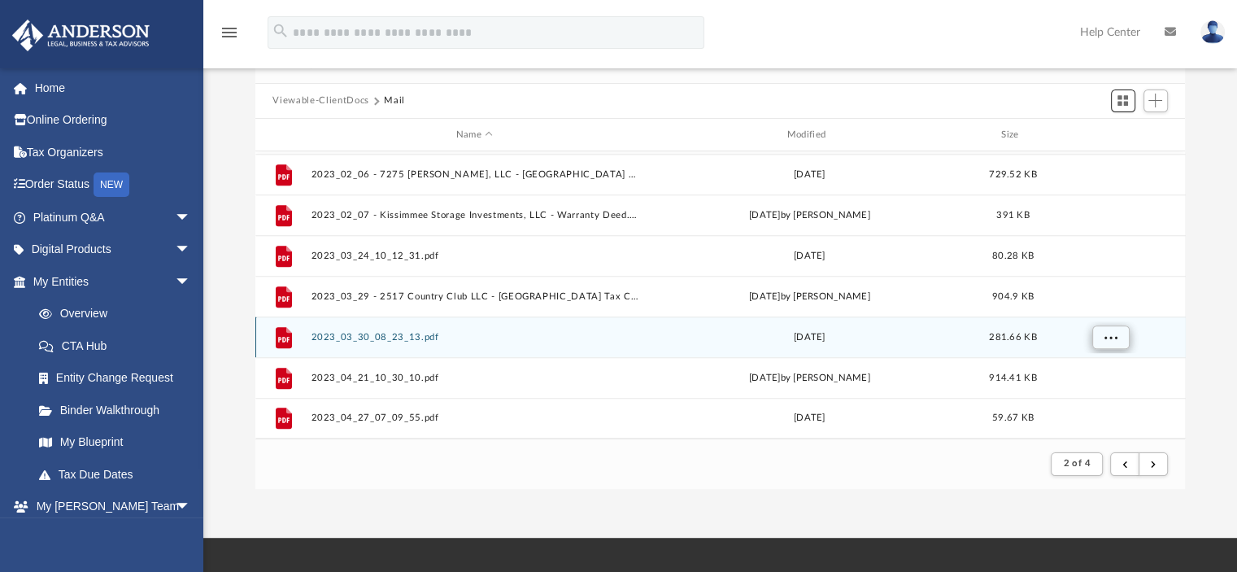
scroll to position [244, 0]
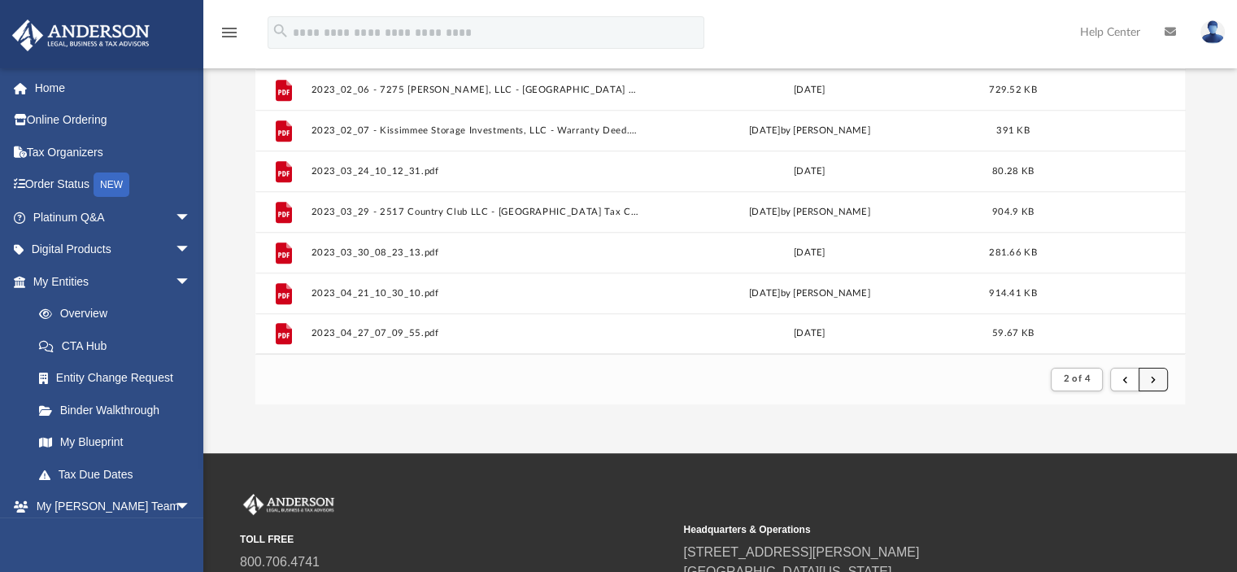
click at [1152, 385] on button "submit" at bounding box center [1153, 380] width 29 height 24
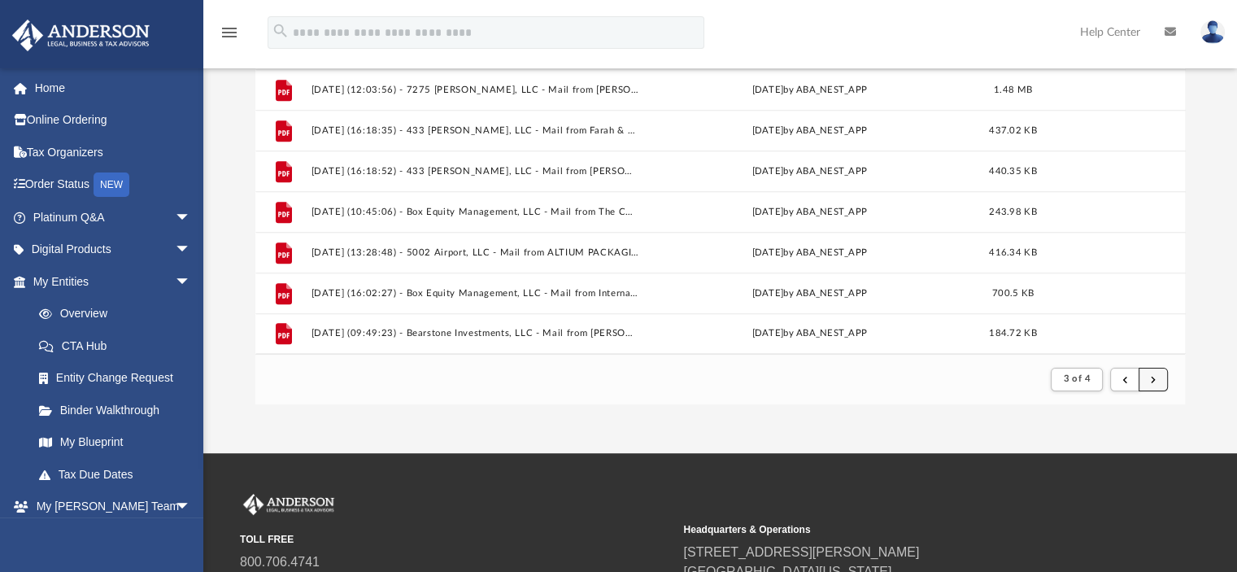
click at [1154, 384] on button "submit" at bounding box center [1153, 380] width 29 height 24
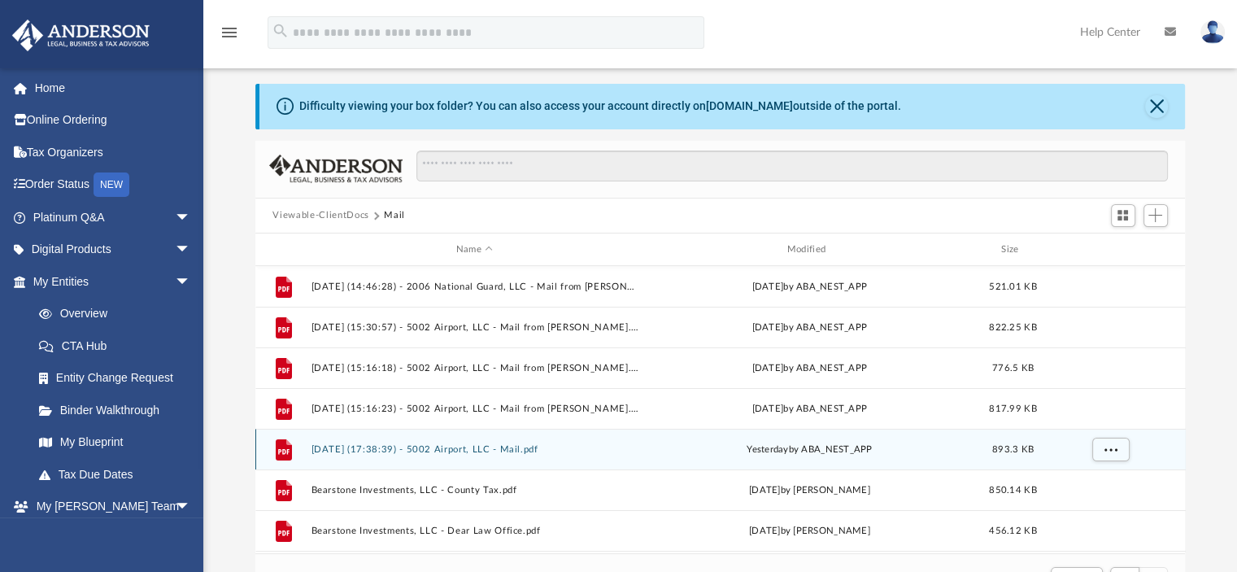
scroll to position [81, 0]
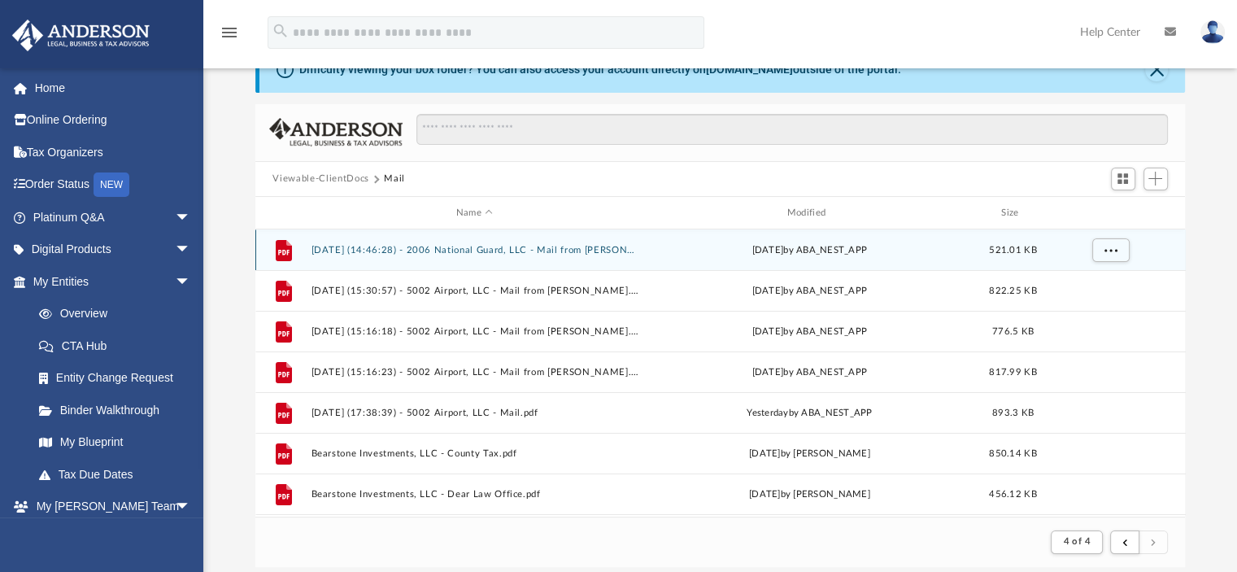
click at [514, 251] on button "[DATE] (14:46:28) - 2006 National Guard, LLC - Mail from [PERSON_NAME].pdf" at bounding box center [475, 250] width 328 height 11
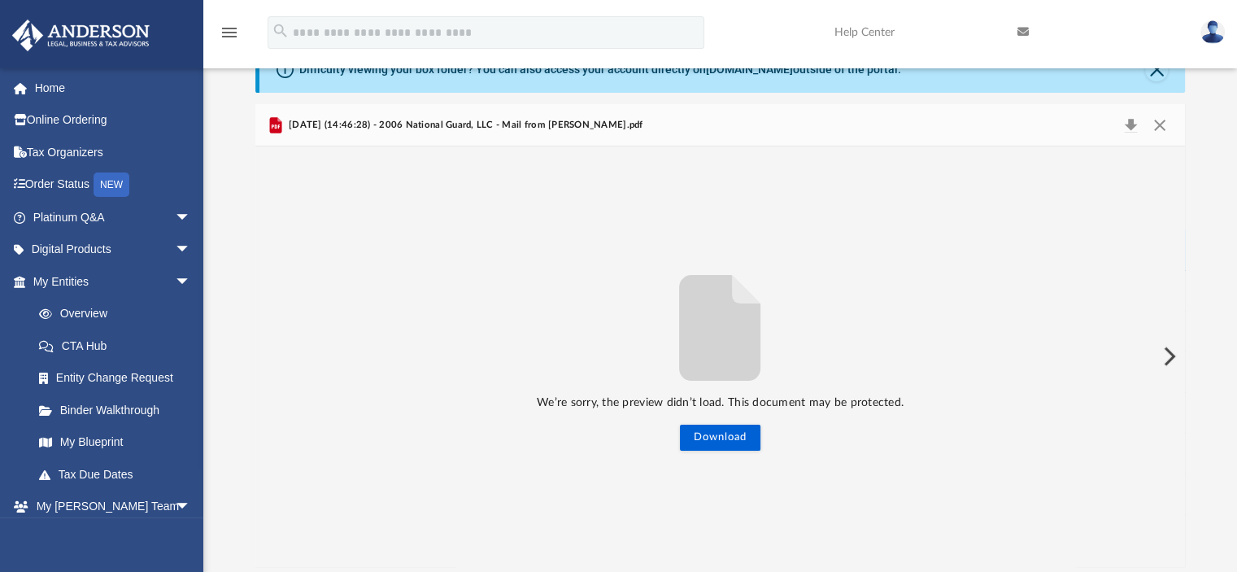
click at [1174, 359] on button "Preview" at bounding box center [1168, 356] width 36 height 46
